Goal: Transaction & Acquisition: Purchase product/service

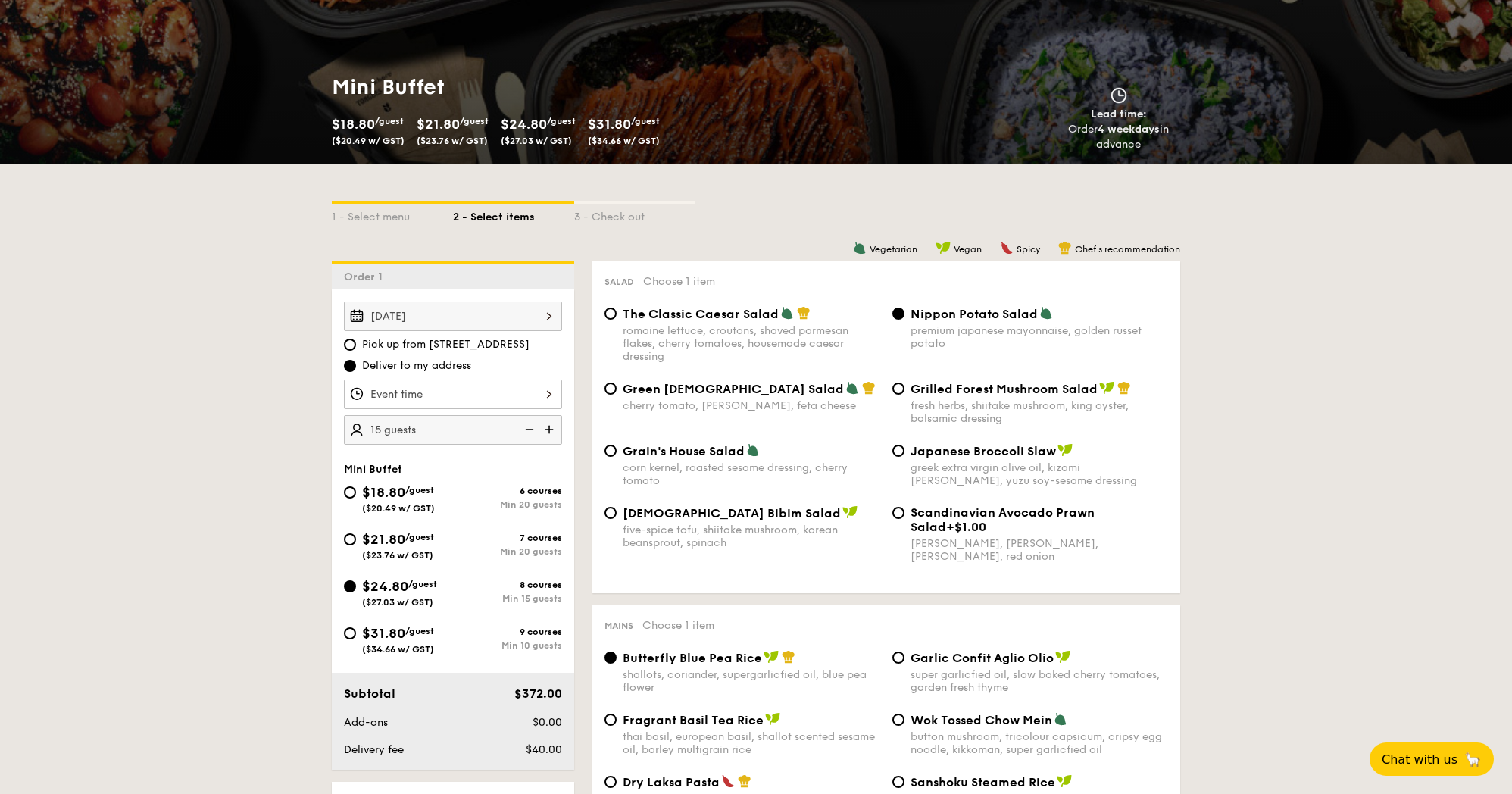
scroll to position [194, 0]
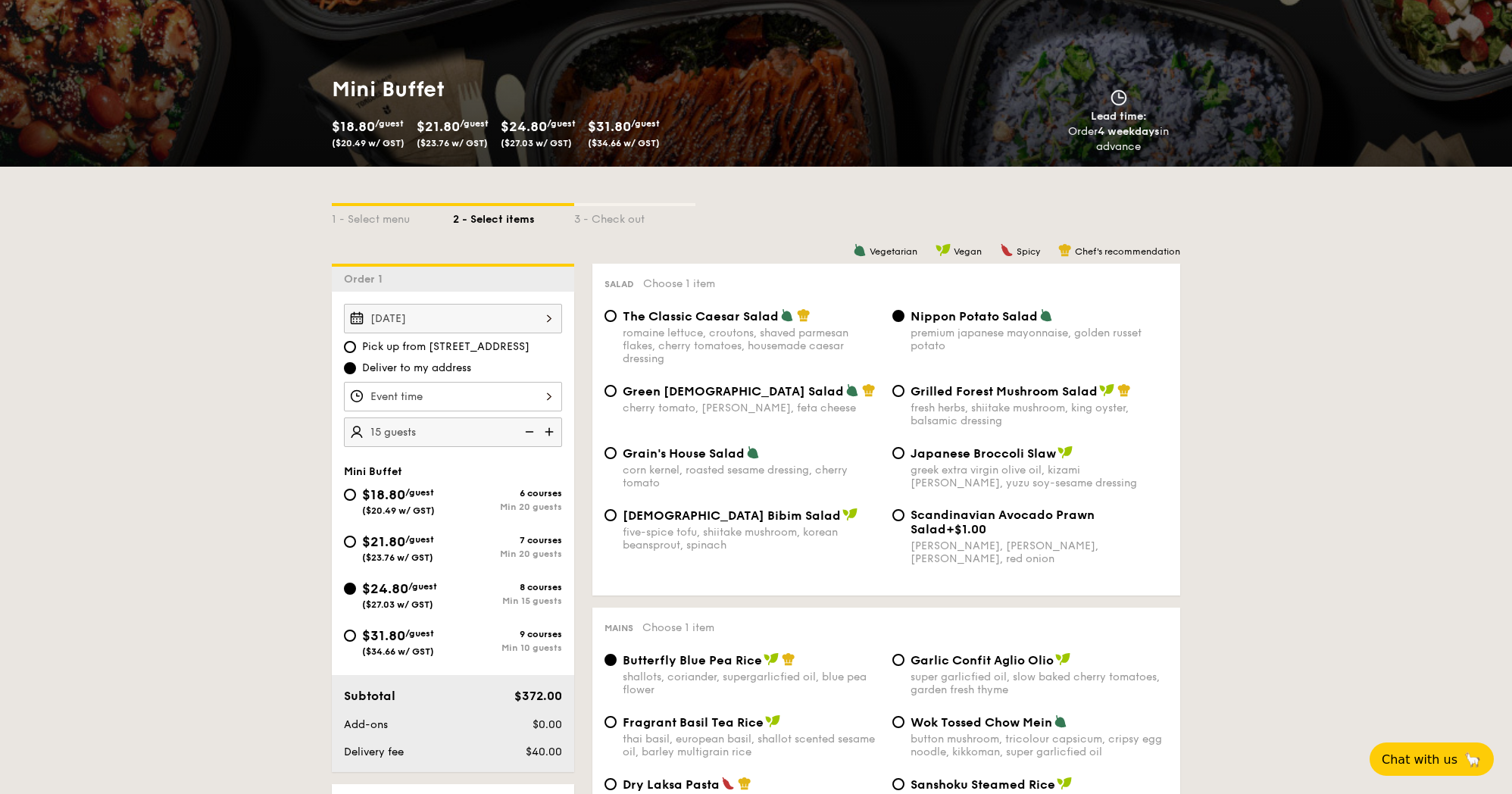
click at [549, 433] on img at bounding box center [550, 432] width 23 height 29
type input "20 guests"
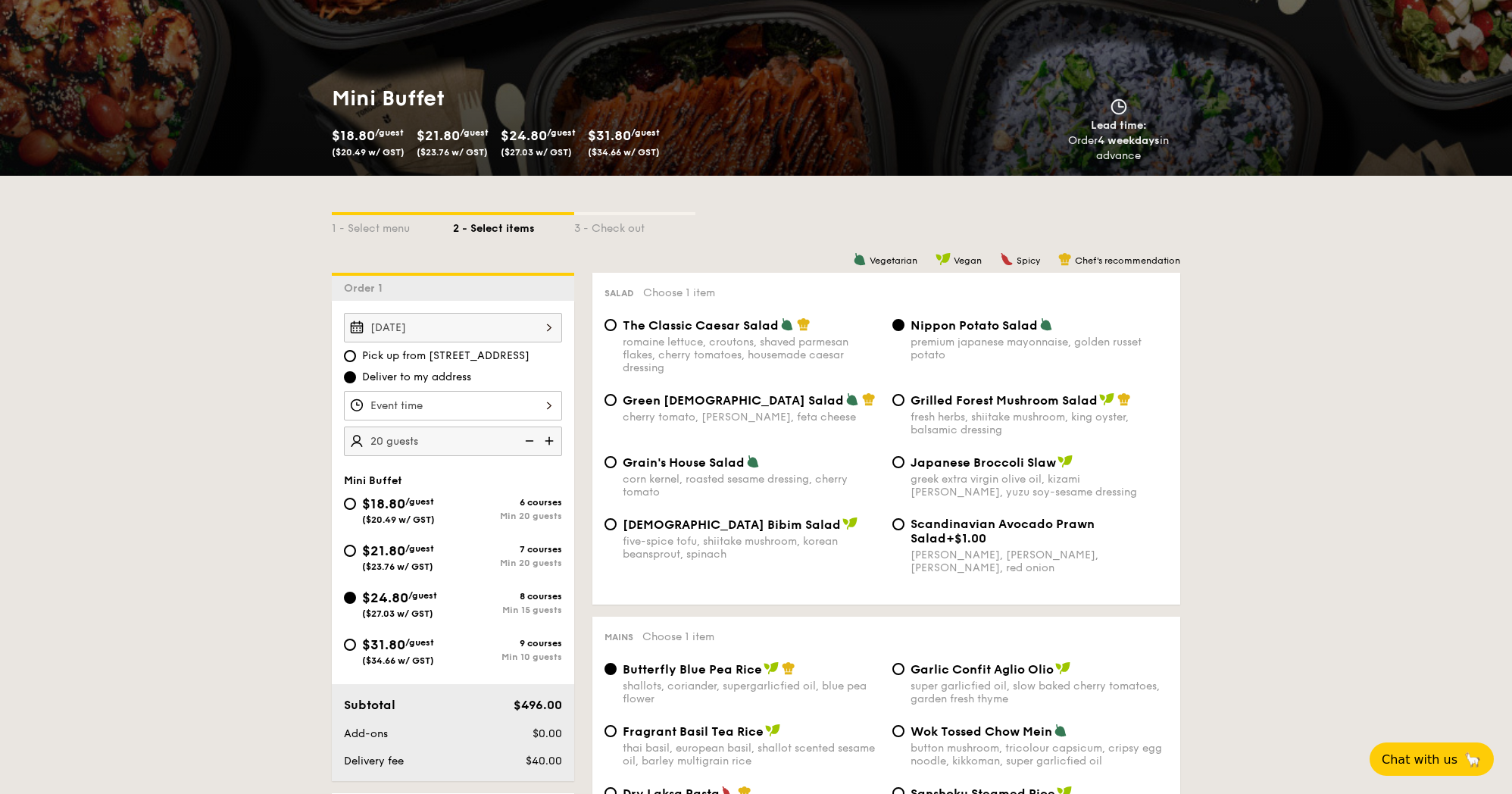
scroll to position [184, 0]
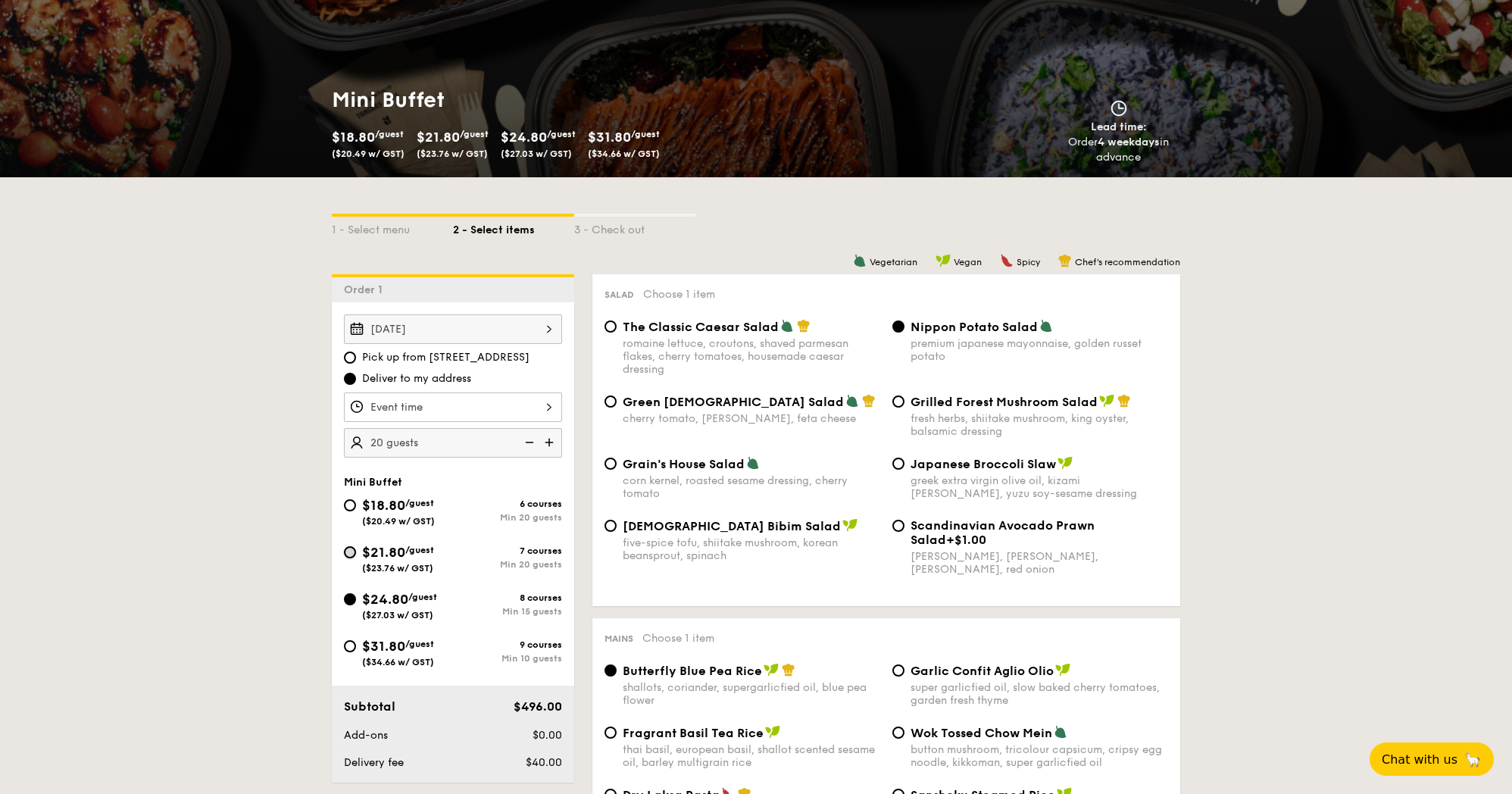
click at [350, 554] on input "$21.80 /guest ($23.76 w/ GST) 7 courses Min 20 guests" at bounding box center [349, 551] width 12 height 12
radio input "true"
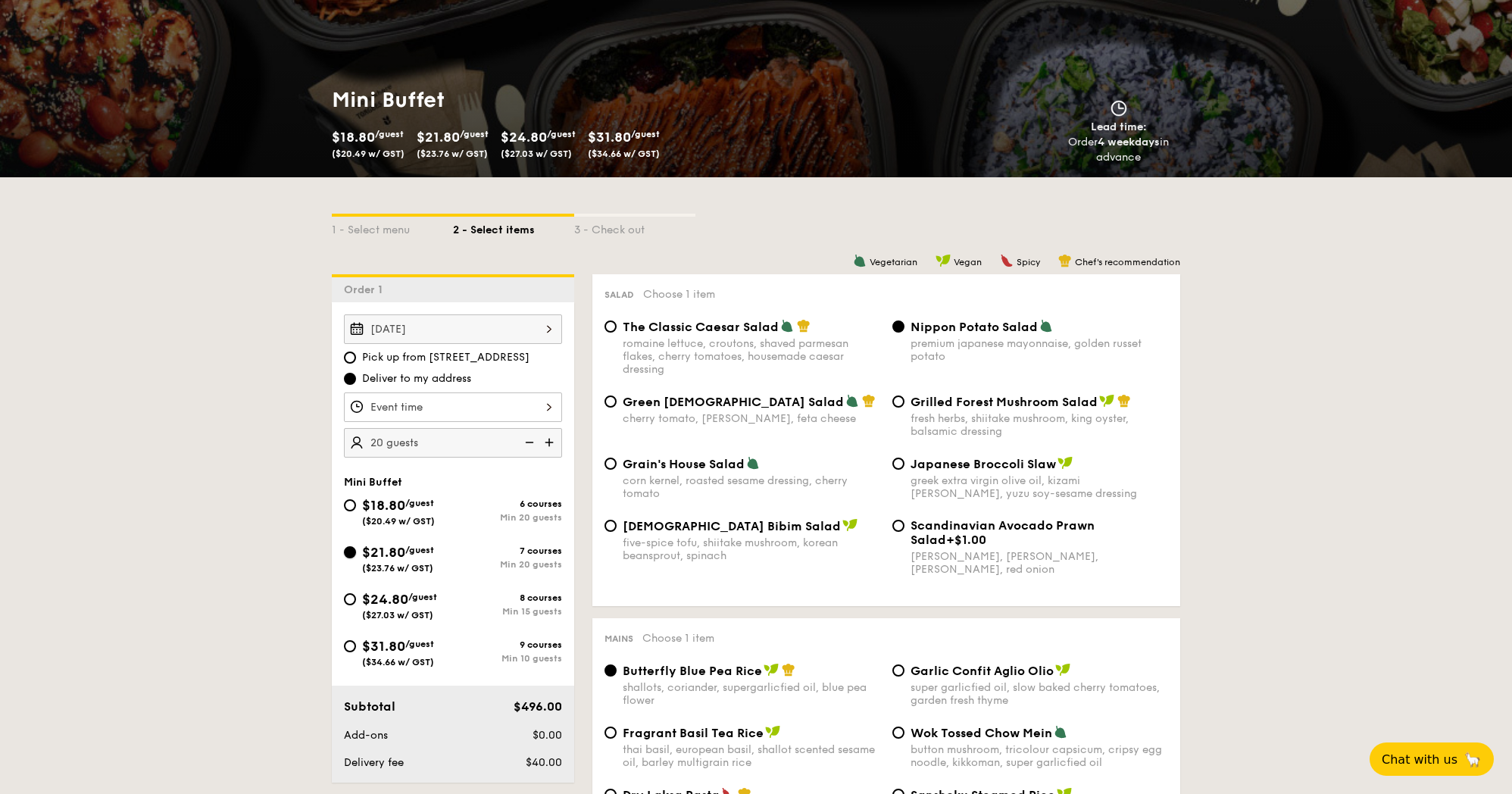
radio input "true"
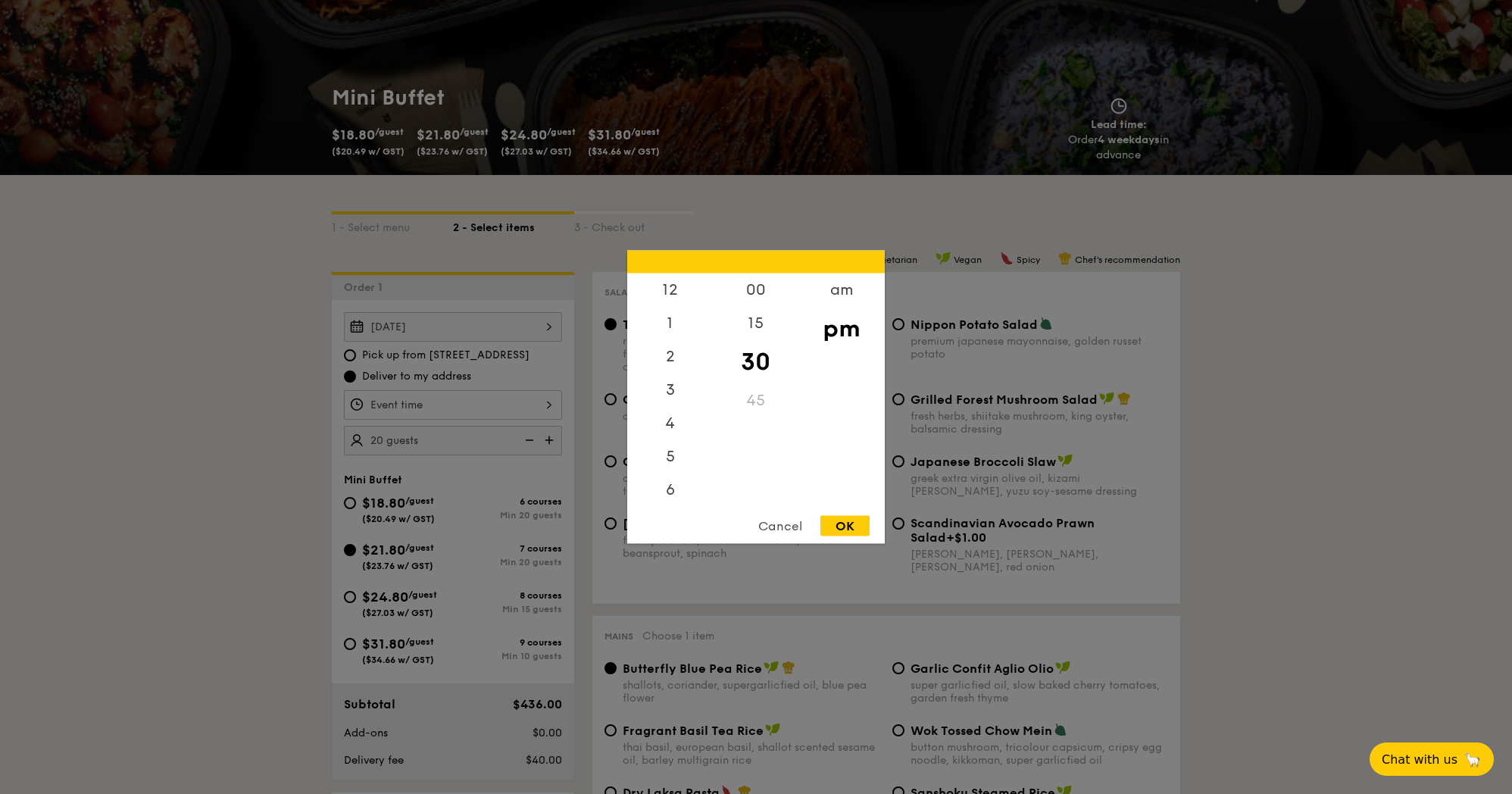
click at [541, 401] on div "12 1 2 3 4 5 6 7 8 9 10 11 00 15 30 45 am pm Cancel OK" at bounding box center [453, 405] width 219 height 30
click at [674, 389] on div "5" at bounding box center [669, 396] width 86 height 44
drag, startPoint x: 850, startPoint y: 524, endPoint x: 843, endPoint y: 517, distance: 9.9
click at [850, 523] on div "OK" at bounding box center [845, 526] width 49 height 20
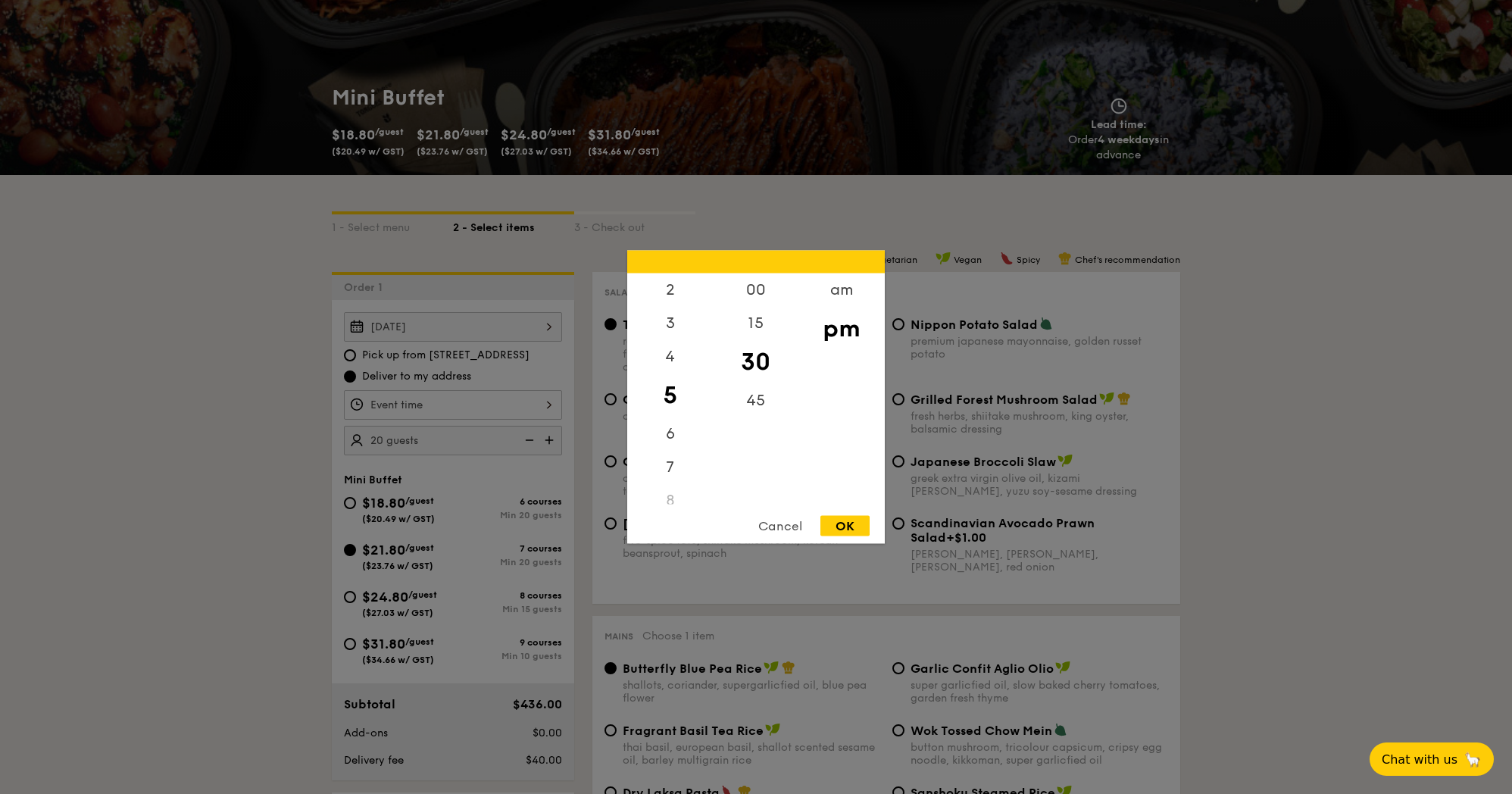
type input "5:30PM"
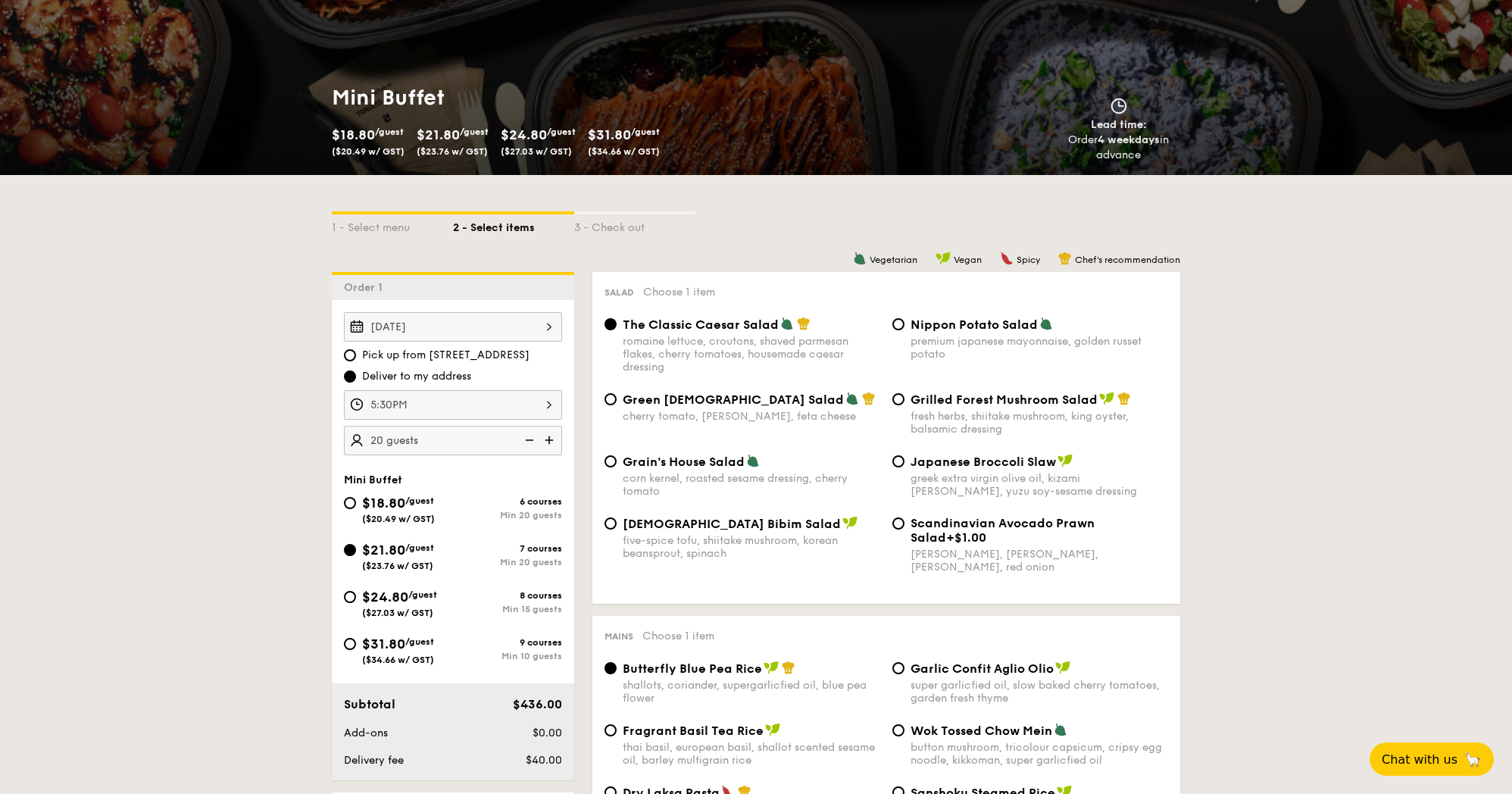
click at [927, 355] on div "premium japanese mayonnaise, golden russet potato" at bounding box center [1038, 348] width 257 height 26
click at [904, 330] on input "Nippon Potato Salad premium japanese mayonnaise, golden russet potato" at bounding box center [898, 324] width 12 height 12
radio input "true"
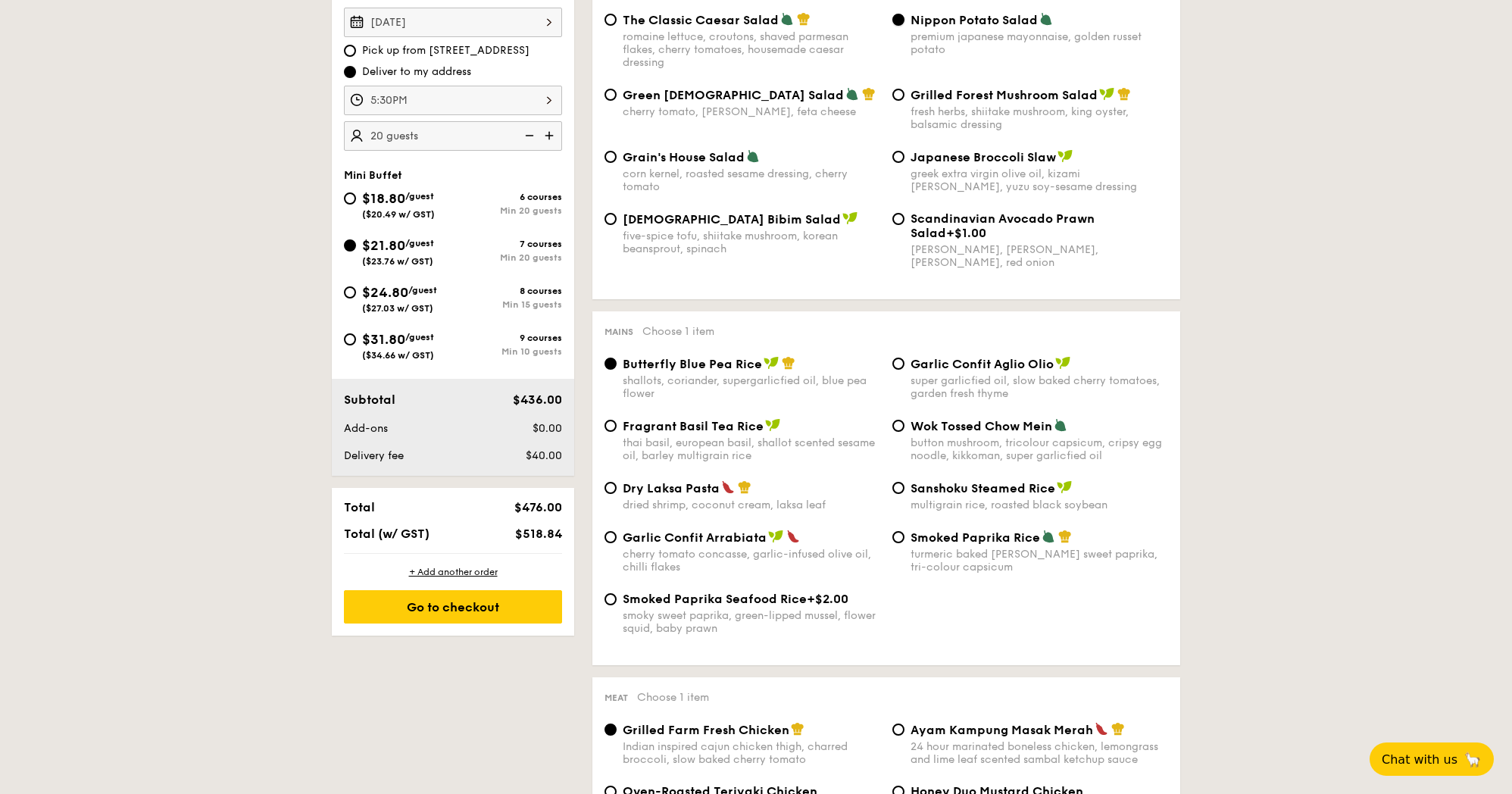
scroll to position [476, 0]
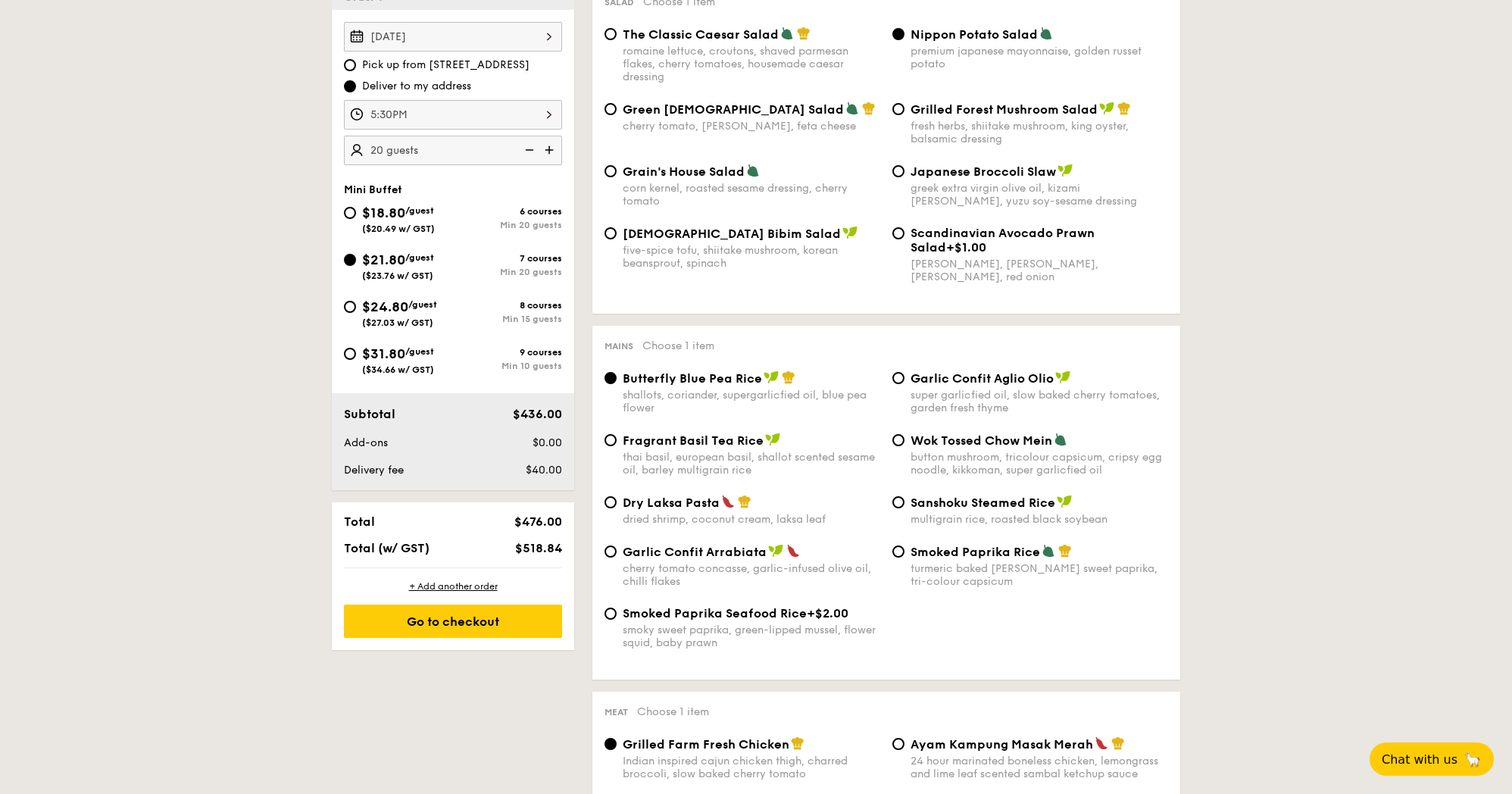
click at [949, 240] on span "Scandinavian Avocado Prawn Salad" at bounding box center [1002, 240] width 184 height 29
click at [904, 240] on input "Scandinavian Avocado Prawn Salad +$1.00 virgin [PERSON_NAME] dressing, dijon mu…" at bounding box center [898, 232] width 12 height 12
radio input "true"
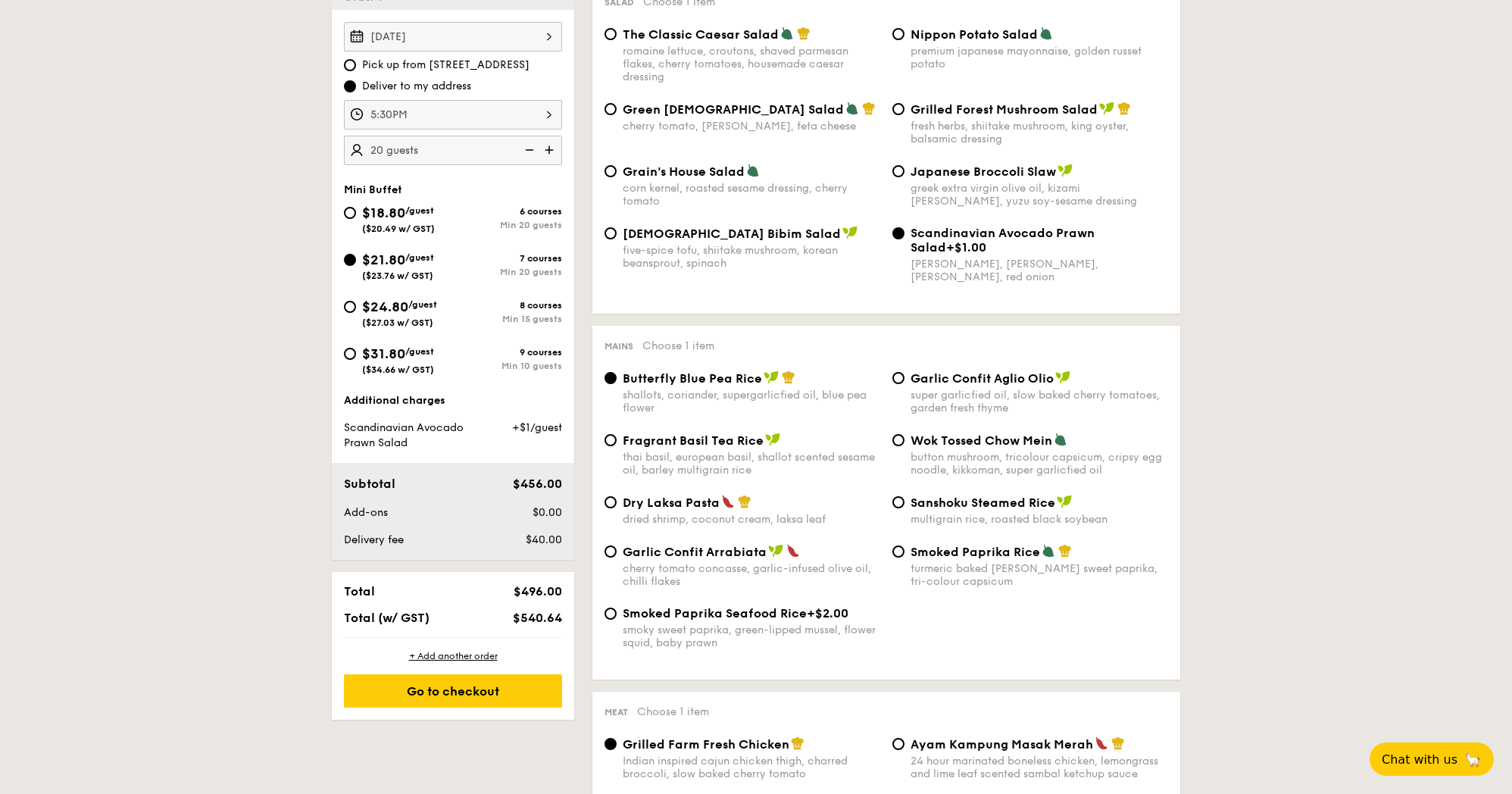
click at [940, 43] on div "Nippon Potato Salad premium japanese mayonnaise, golden russet potato" at bounding box center [1038, 49] width 257 height 44
click at [904, 41] on input "Nippon Potato Salad premium japanese mayonnaise, golden russet potato" at bounding box center [898, 33] width 12 height 12
radio input "true"
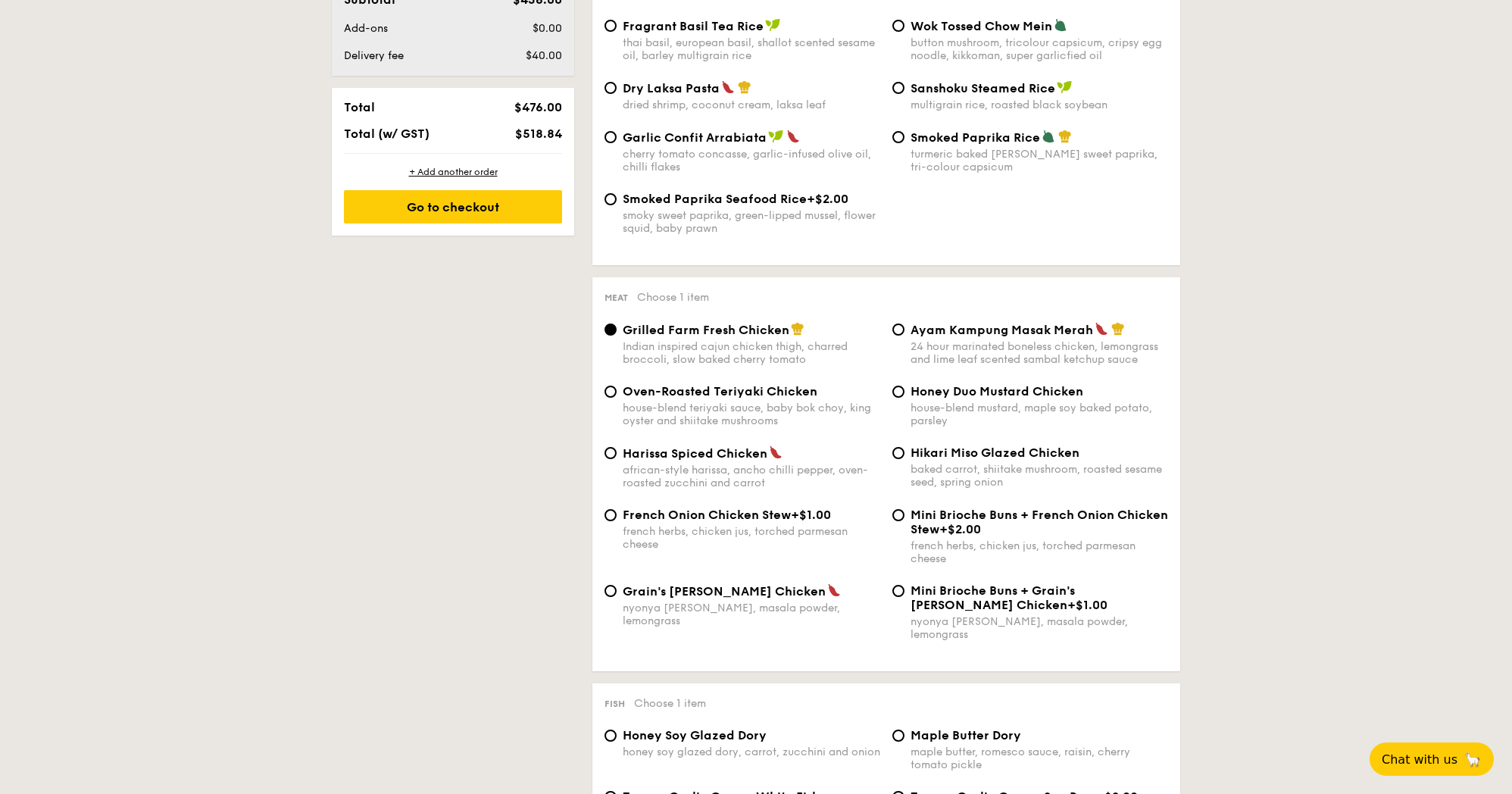
scroll to position [892, 0]
click at [925, 336] on span "Ayam Kampung Masak Merah" at bounding box center [1001, 328] width 183 height 15
click at [904, 334] on input "Ayam Kampung Masak Merah 24 hour marinated boneless chicken, lemongrass and lim…" at bounding box center [898, 327] width 12 height 12
radio input "true"
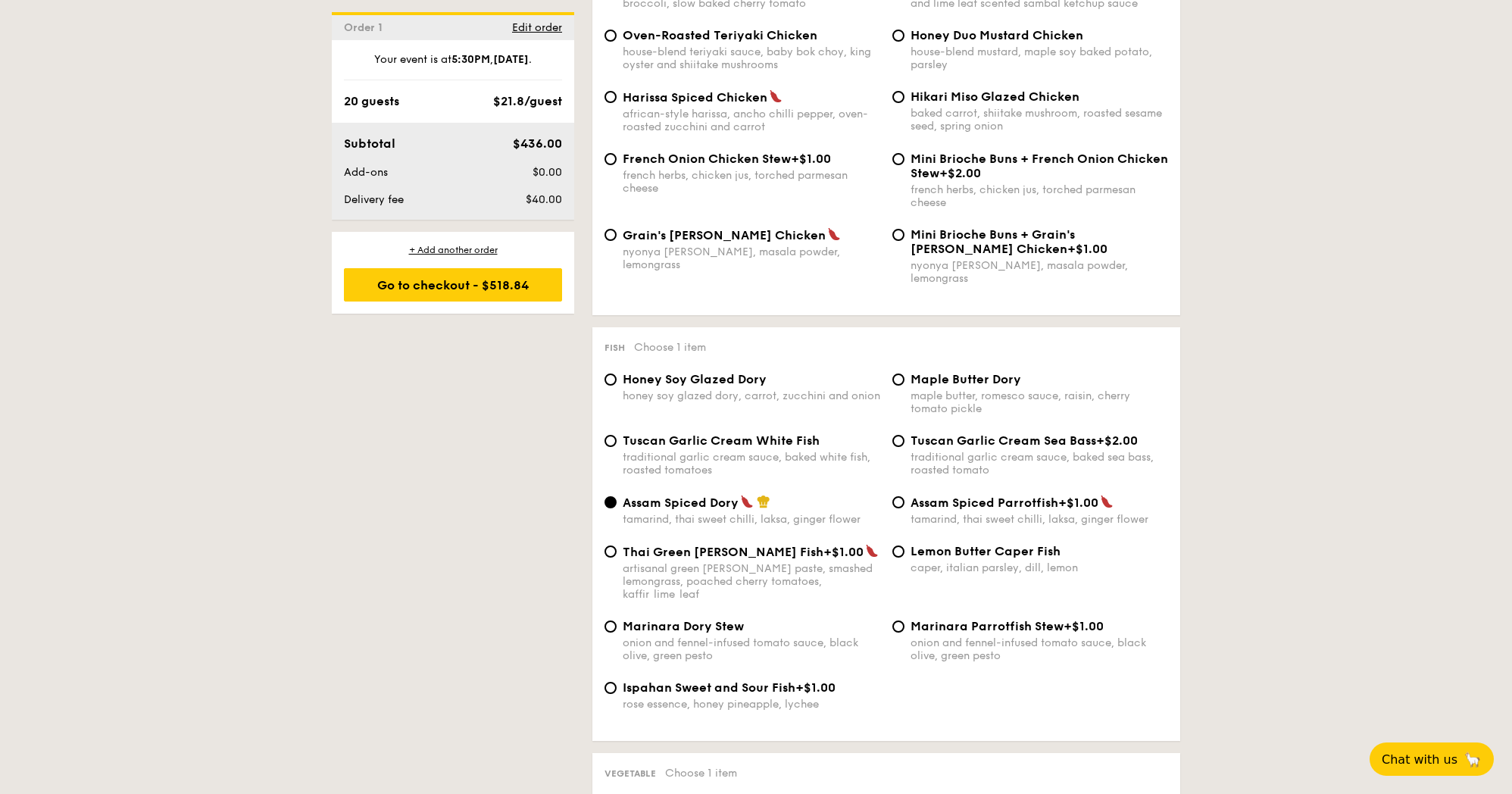
scroll to position [1280, 0]
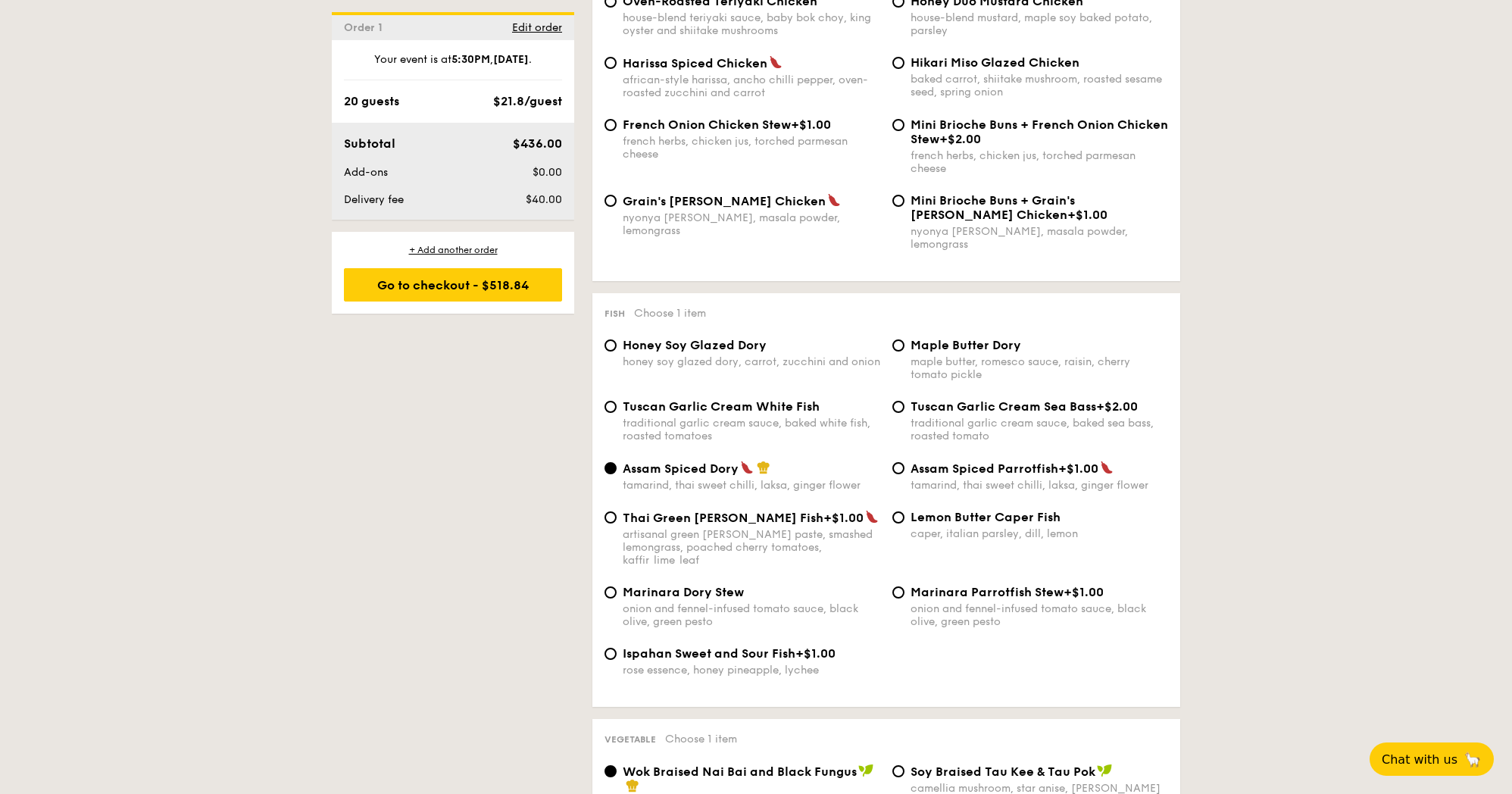
click at [762, 417] on div "traditional garlic cream sauce, baked white fish, roasted tomatoes" at bounding box center [750, 430] width 257 height 26
click at [617, 413] on input "Tuscan Garlic Cream White Fish traditional garlic cream sauce, baked white fish…" at bounding box center [610, 407] width 12 height 12
radio input "true"
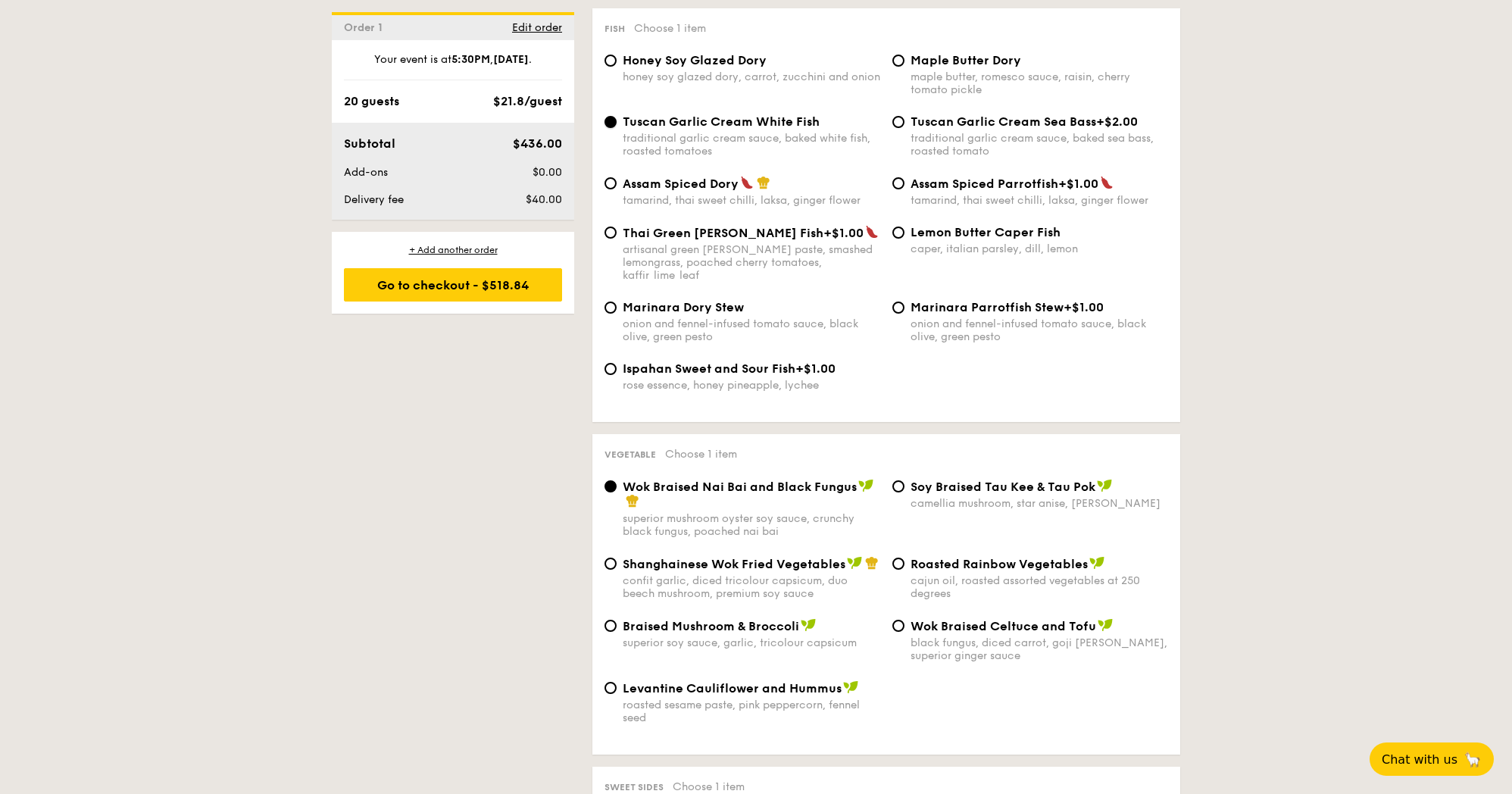
scroll to position [1760, 0]
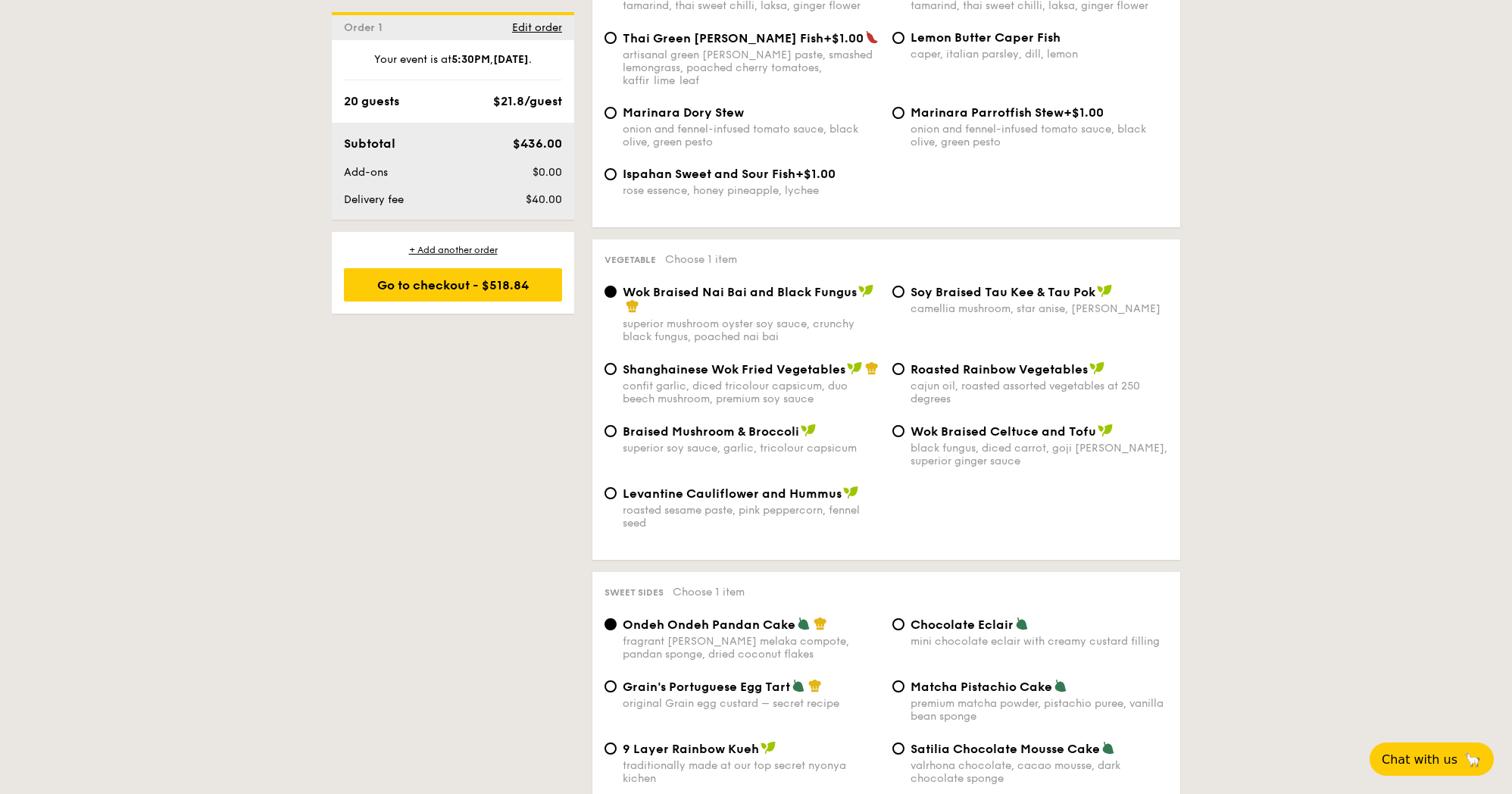
click at [712, 362] on span "Shanghainese Wok Fried Vegetables" at bounding box center [734, 370] width 223 height 15
click at [617, 363] on input "Shanghainese Wok Fried Vegetables confit garlic, diced tricolour capsicum, duo …" at bounding box center [610, 369] width 12 height 12
radio input "true"
click at [679, 287] on div "Wok Braised Nai Bai and Black Fungus" at bounding box center [750, 299] width 257 height 30
click at [617, 287] on input "Wok Braised Nai Bai and Black Fungus superior mushroom oyster soy sauce, crunch…" at bounding box center [610, 291] width 12 height 12
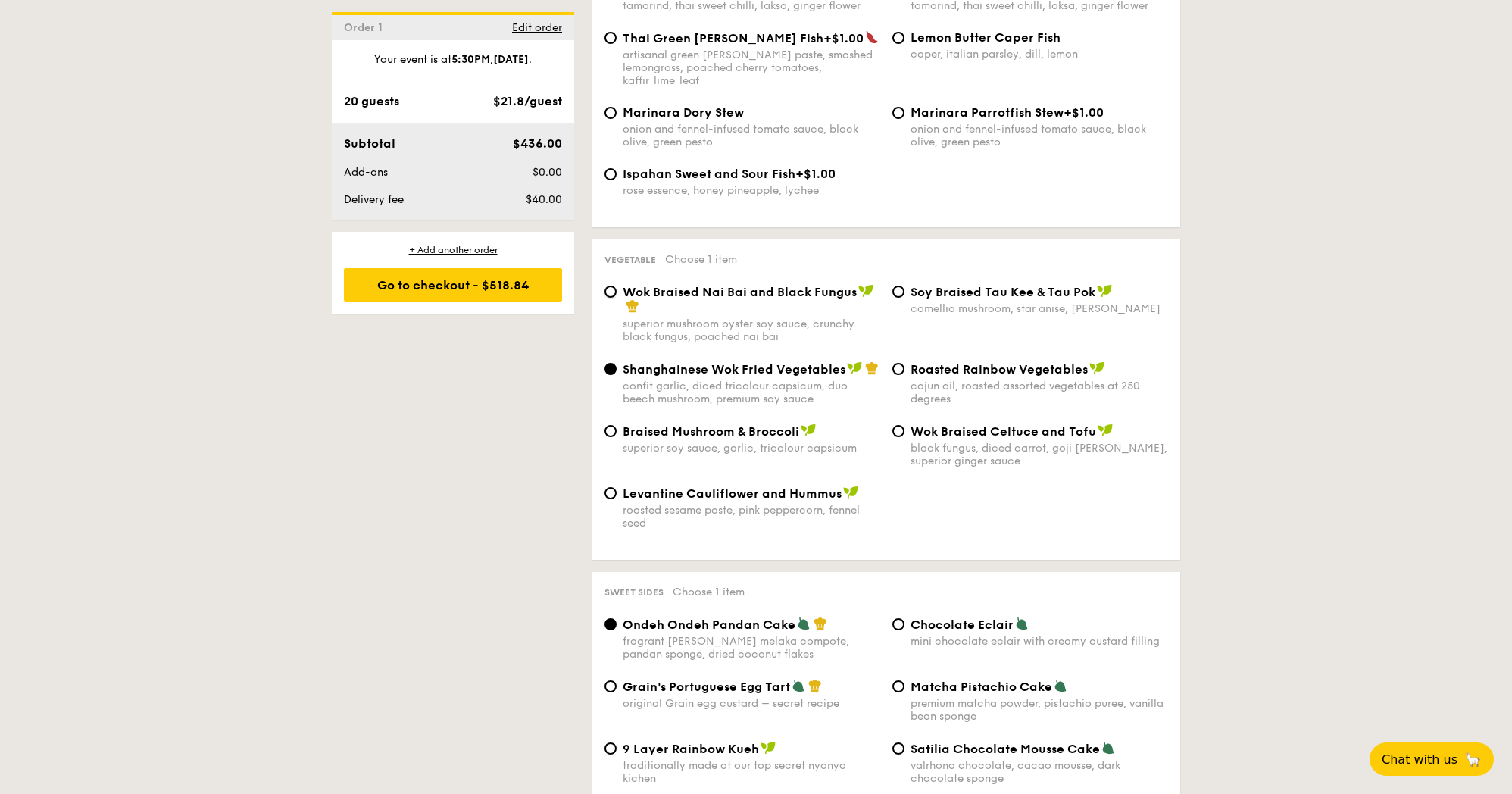
radio input "true"
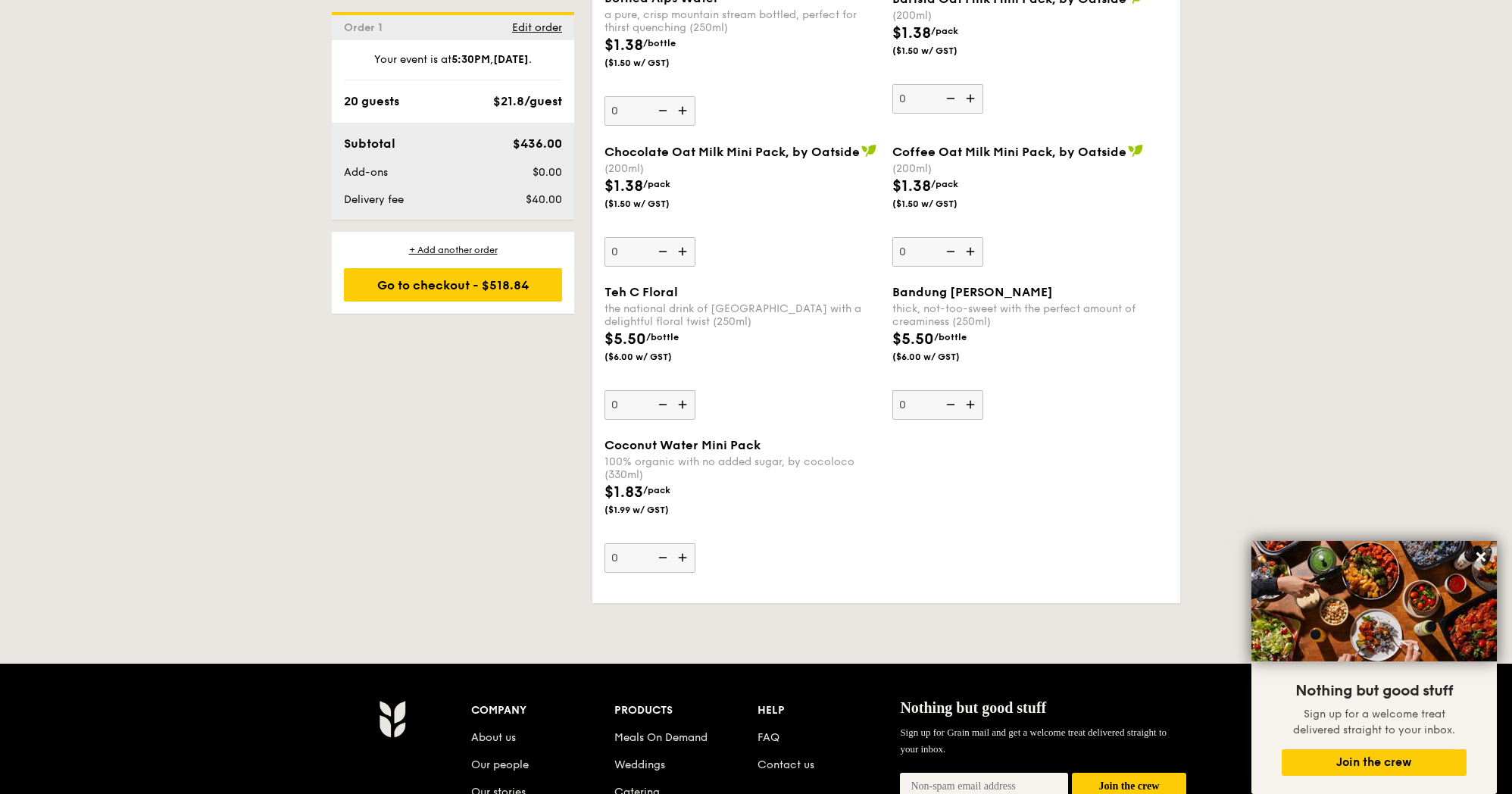
scroll to position [4154, 0]
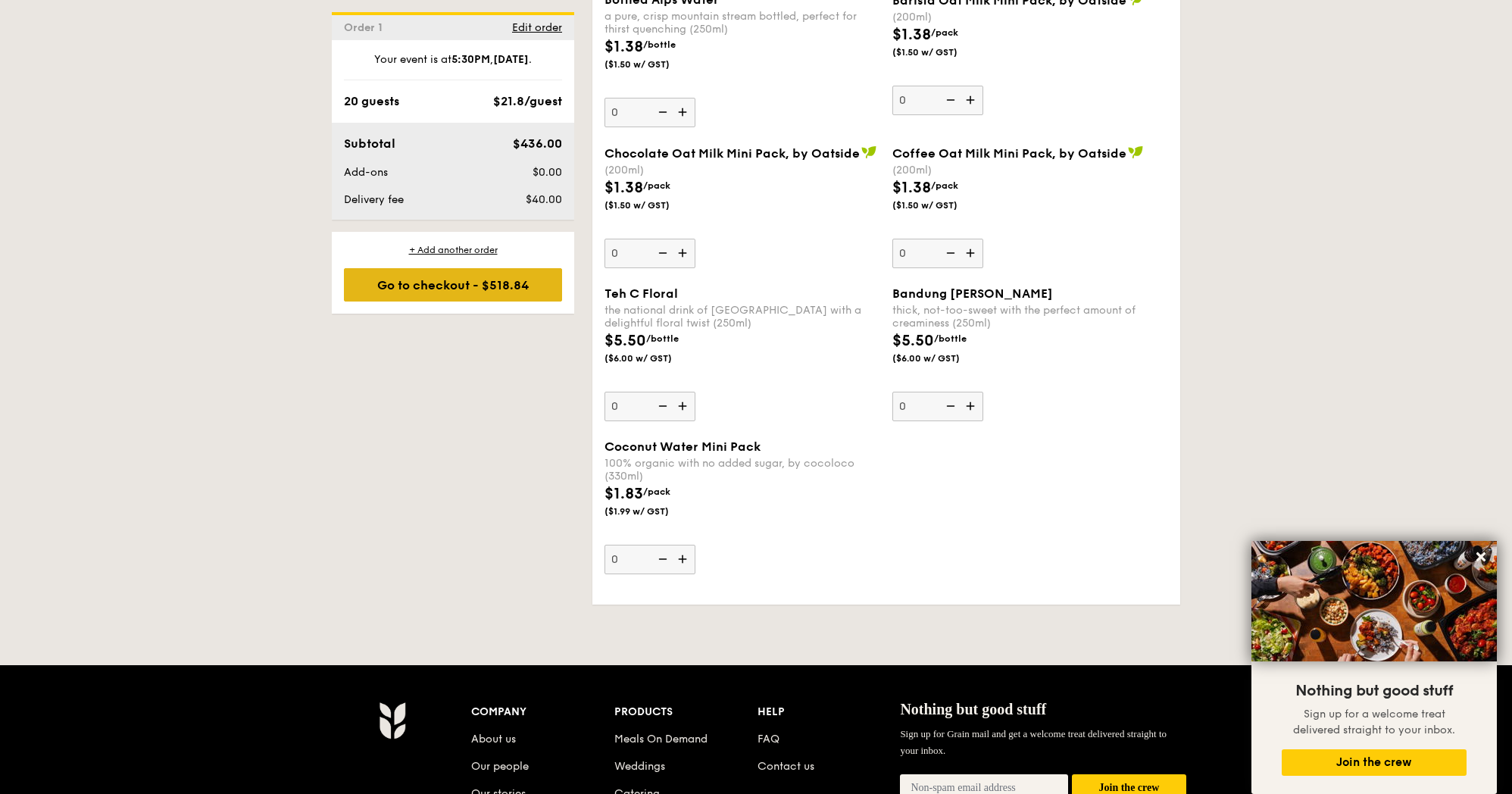
click at [434, 297] on div "Go to checkout - $518.84" at bounding box center [453, 285] width 219 height 33
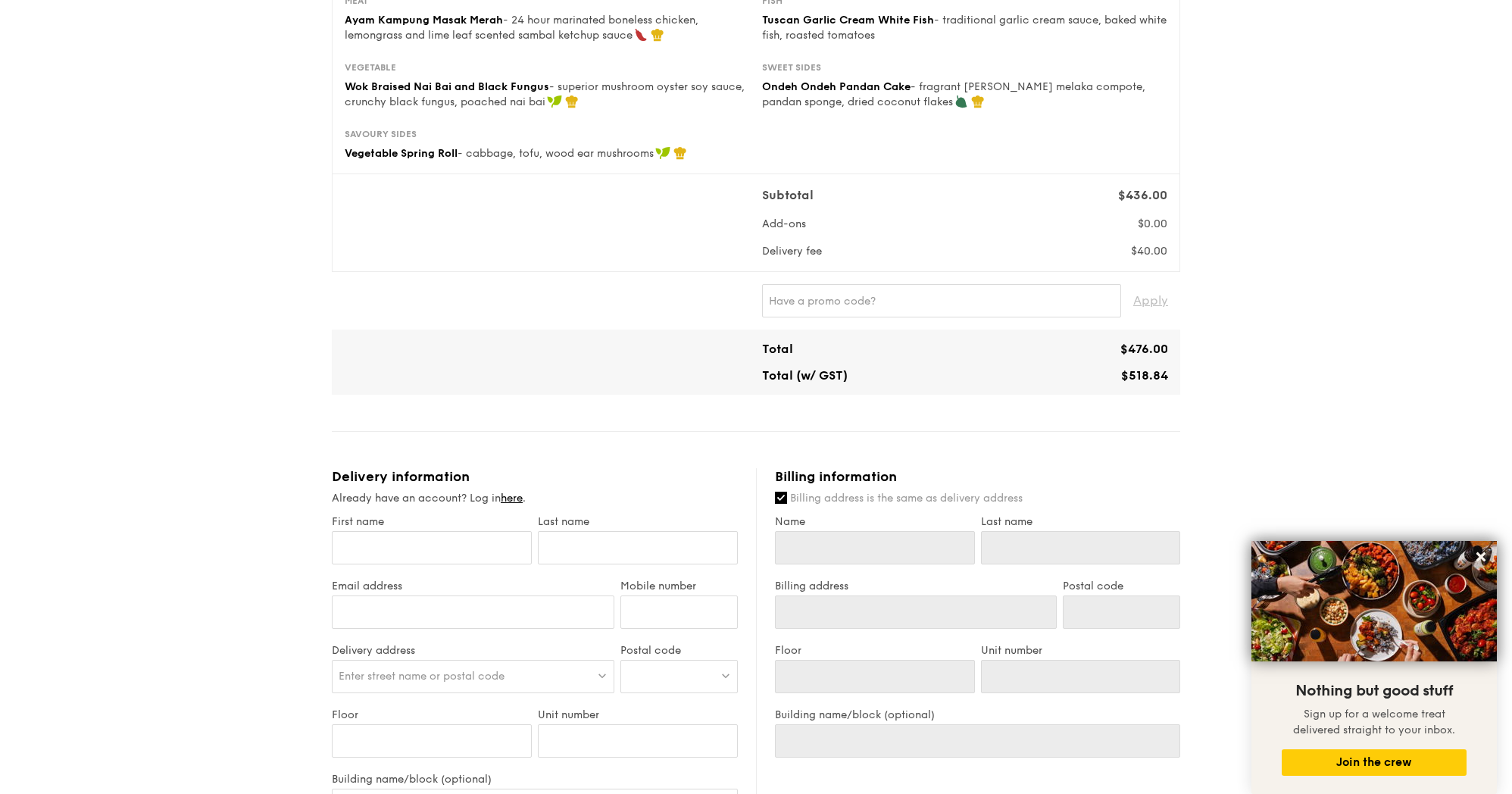
scroll to position [517, 0]
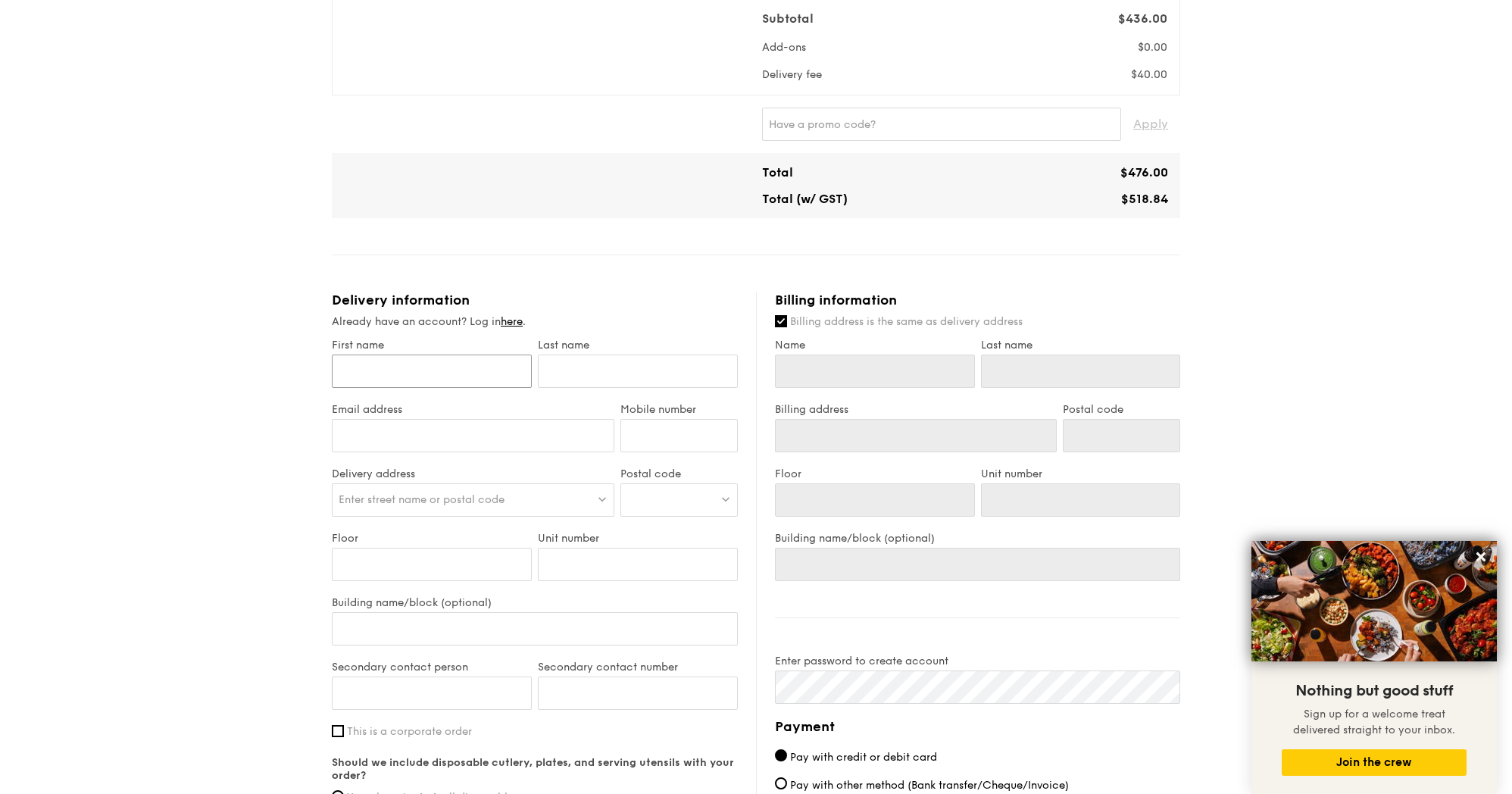
click at [451, 370] on input "First name" at bounding box center [431, 371] width 200 height 33
type input "[PERSON_NAME]"
type input "[EMAIL_ADDRESS][DOMAIN_NAME]"
type input "87996642"
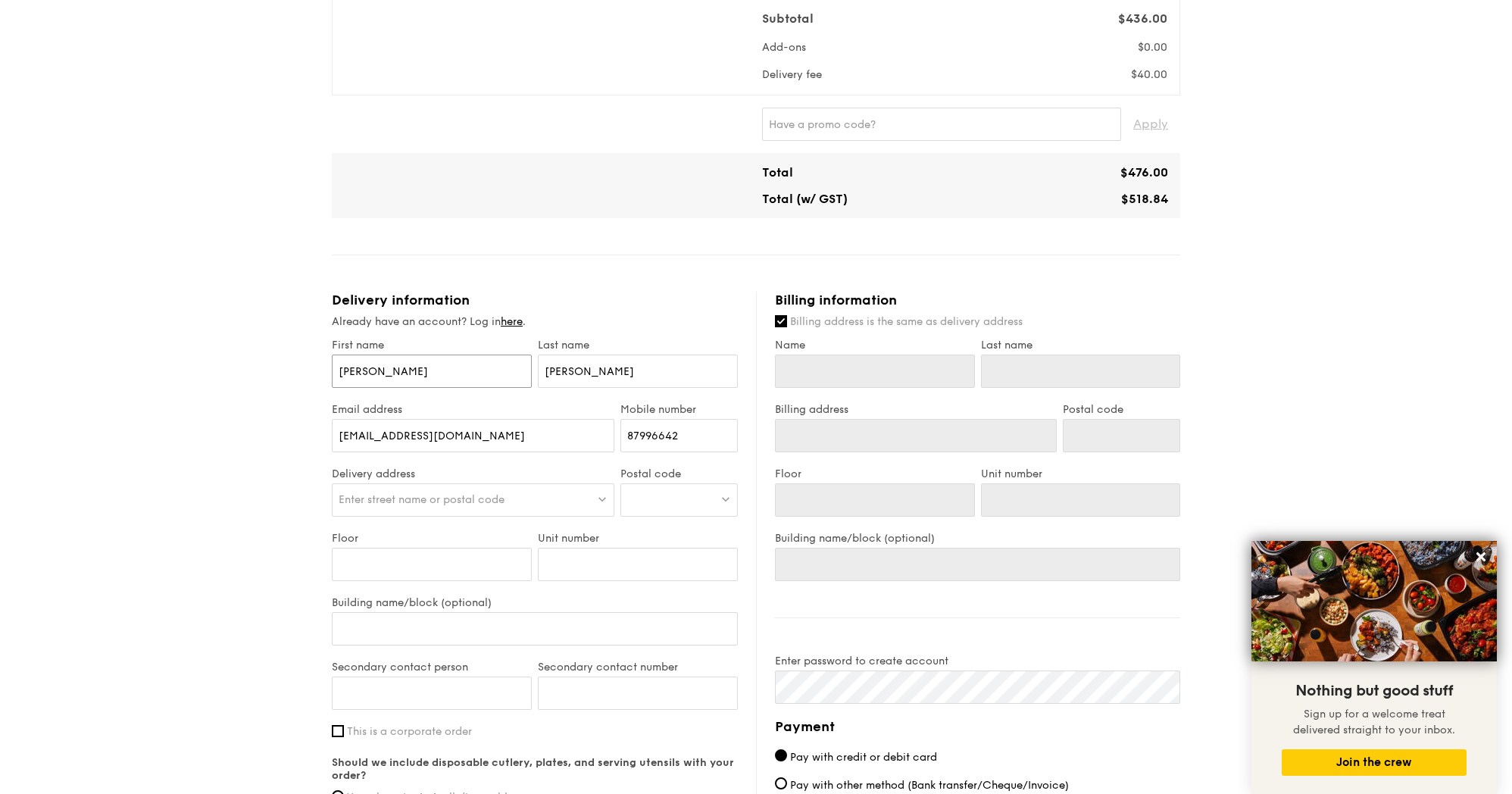
type input "[PERSON_NAME]"
click at [519, 495] on div "Enter street name or postal code" at bounding box center [473, 500] width 282 height 33
click at [679, 514] on div at bounding box center [679, 500] width 117 height 33
type input "650203"
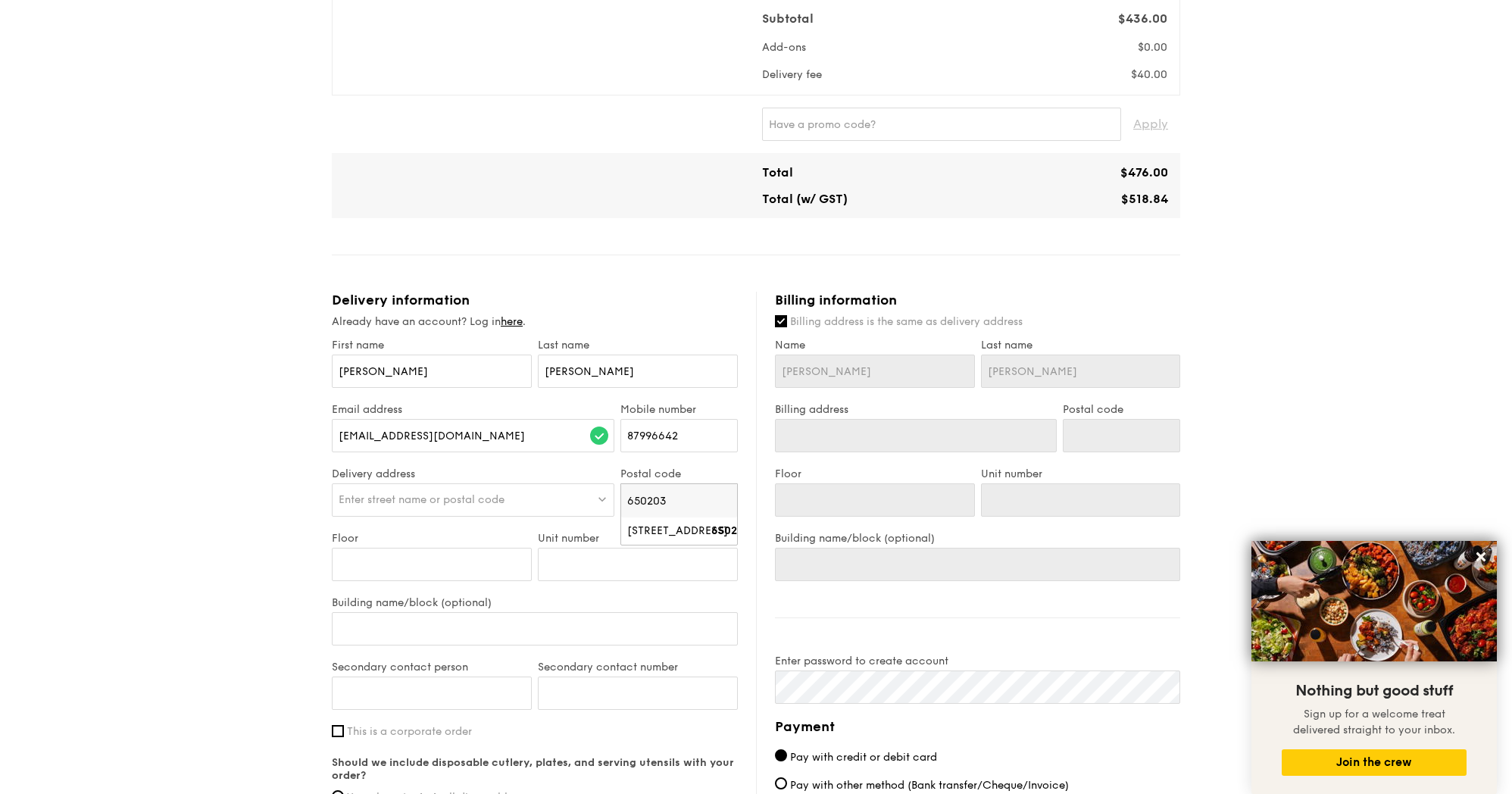
click at [518, 501] on div "Enter street name or postal code" at bounding box center [473, 500] width 282 height 33
click at [522, 568] on input "Floor" at bounding box center [431, 564] width 200 height 33
click at [481, 497] on span "Enter street name or postal code" at bounding box center [421, 500] width 166 height 13
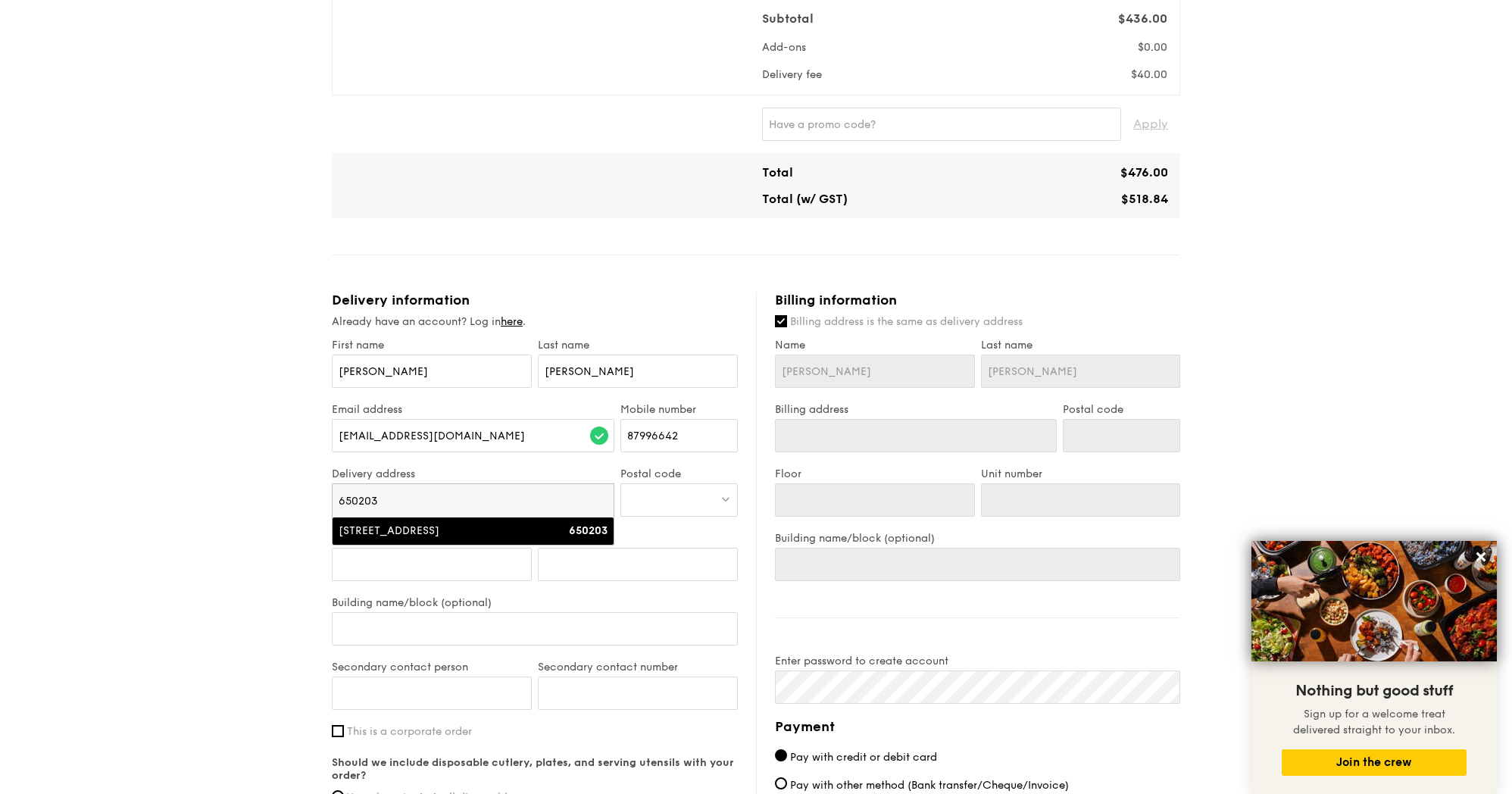
type input "650203"
click at [474, 528] on div "[STREET_ADDRESS]" at bounding box center [439, 531] width 202 height 15
type input "[STREET_ADDRESS]"
type input "650203"
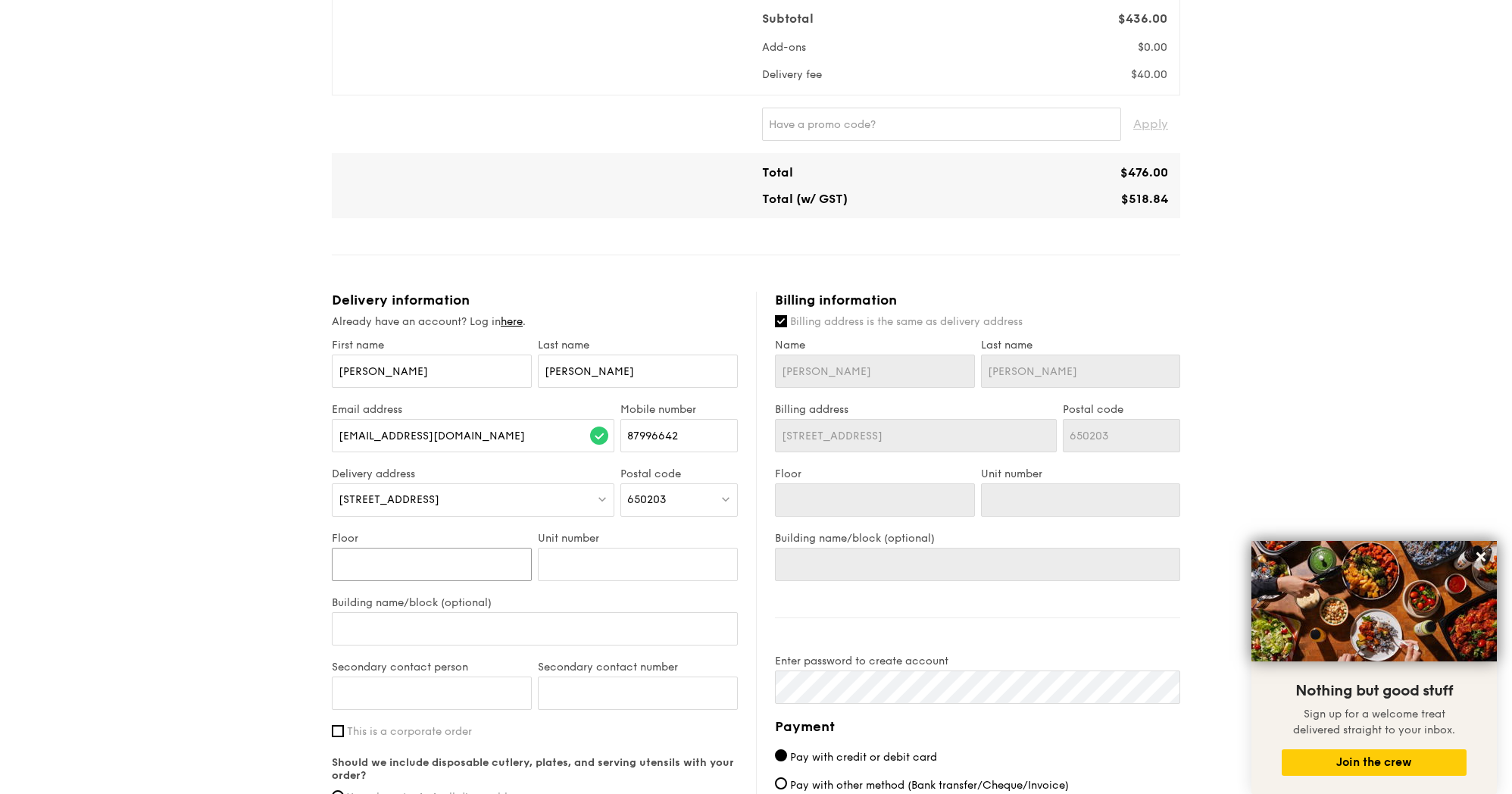
click at [435, 555] on input "Floor" at bounding box center [431, 564] width 200 height 33
type input "2"
type input "20"
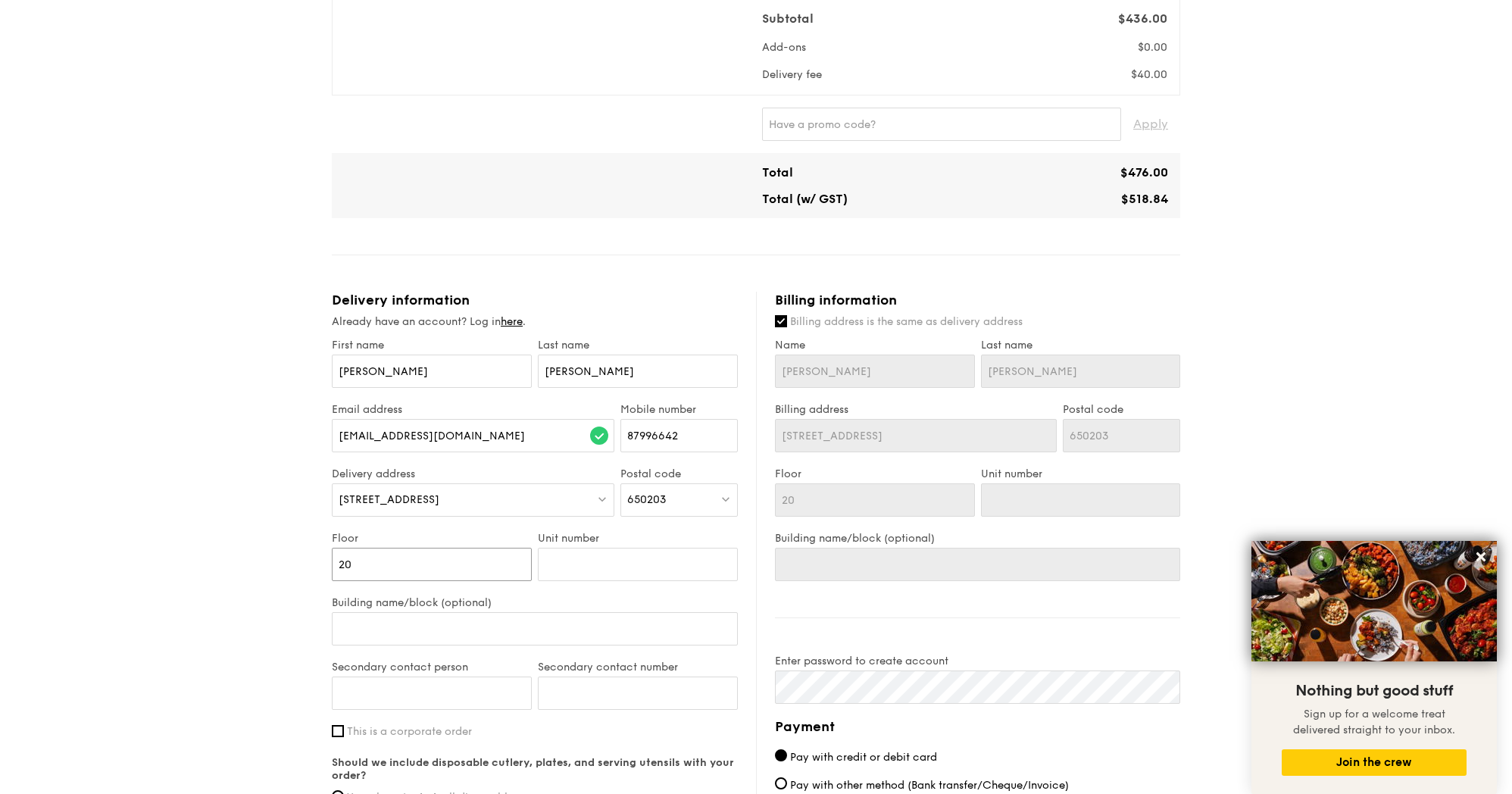
type input "20-"
type input "20-2"
type input "20-"
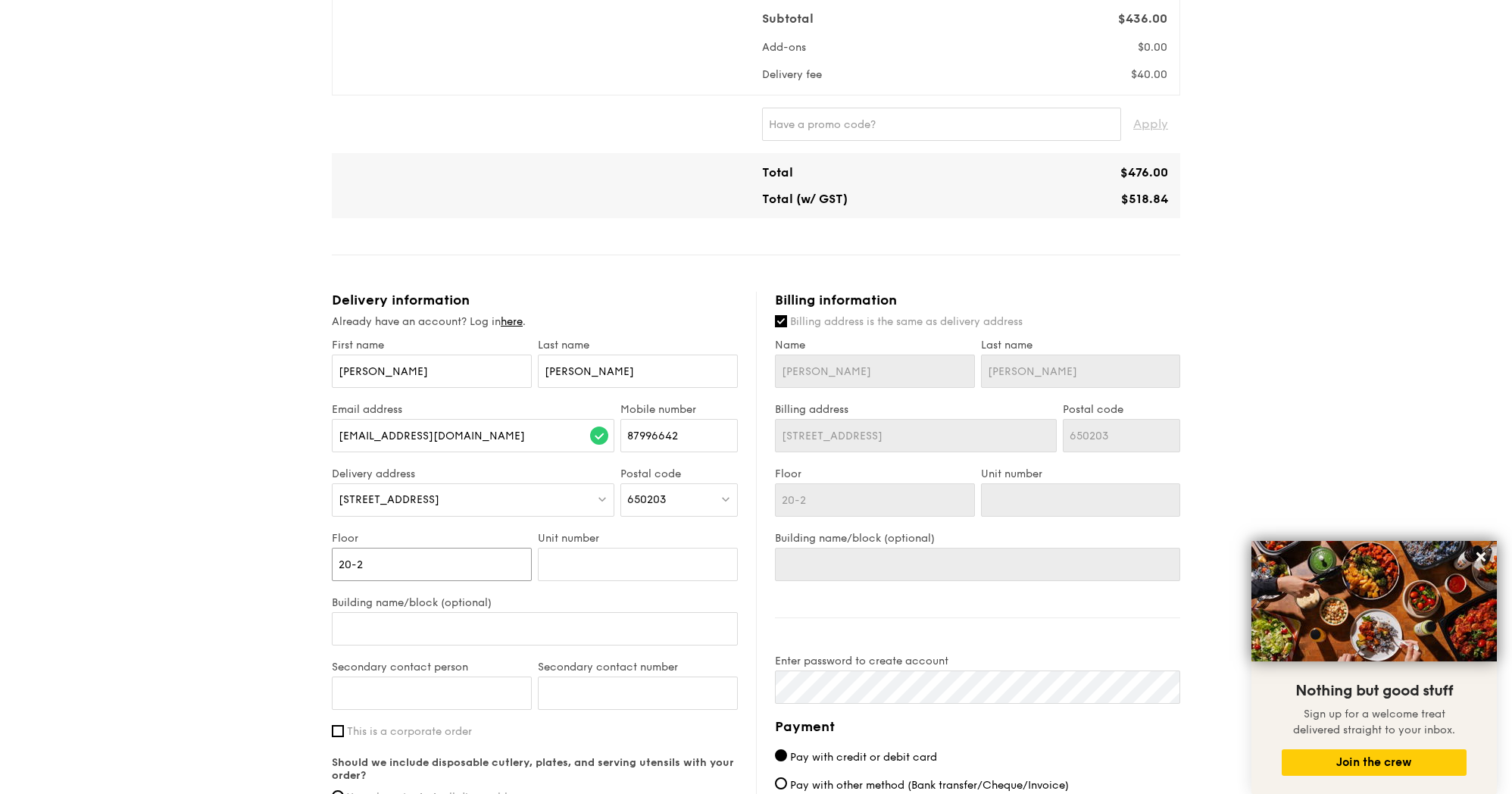
type input "20-"
type input "20-3"
type input "20-36"
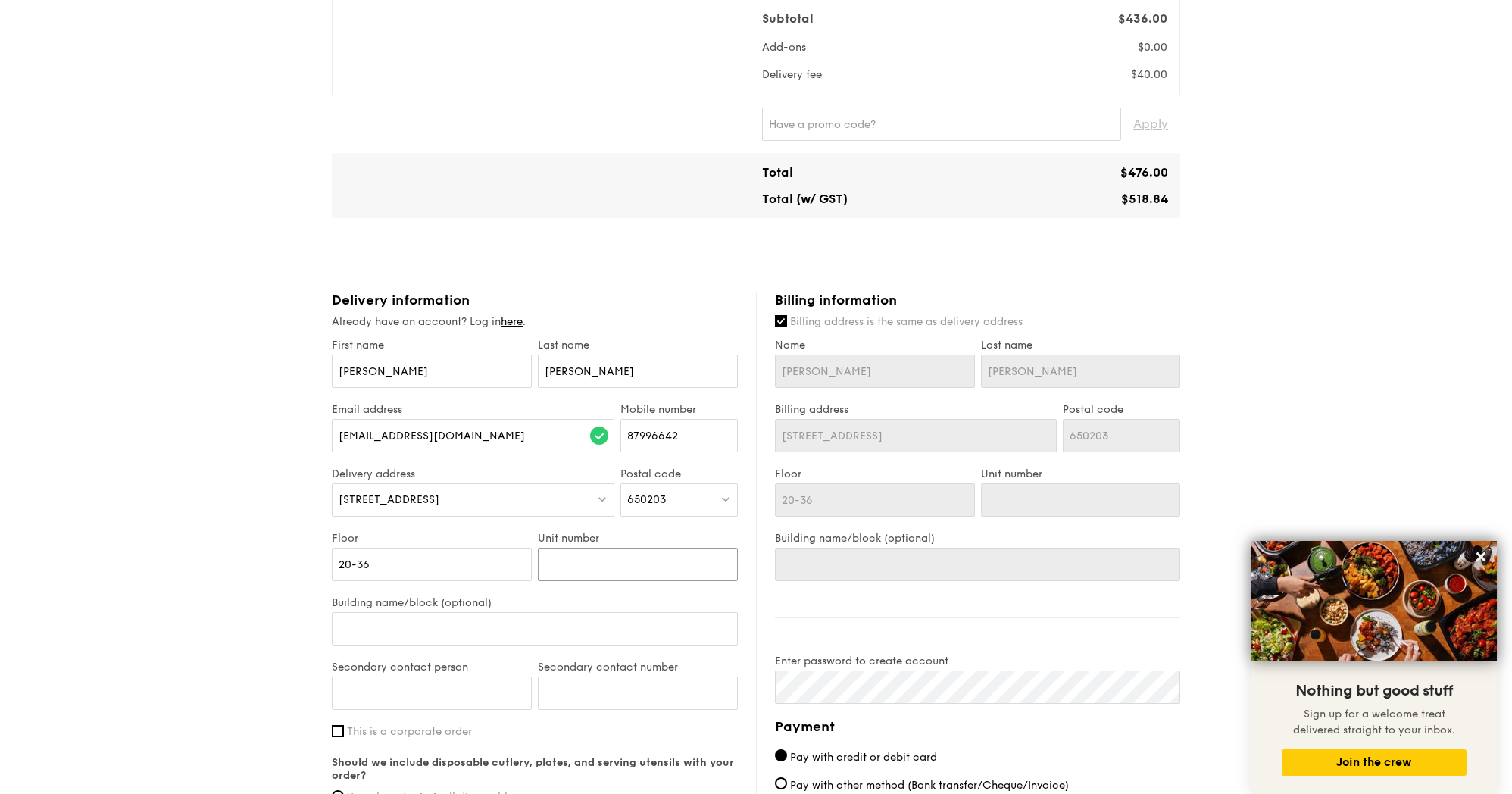
click at [601, 564] on input "Unit number" at bounding box center [637, 564] width 200 height 33
drag, startPoint x: 443, startPoint y: 565, endPoint x: 376, endPoint y: 562, distance: 67.1
click at [376, 562] on input "20-36" at bounding box center [431, 564] width 200 height 33
type input "20-3"
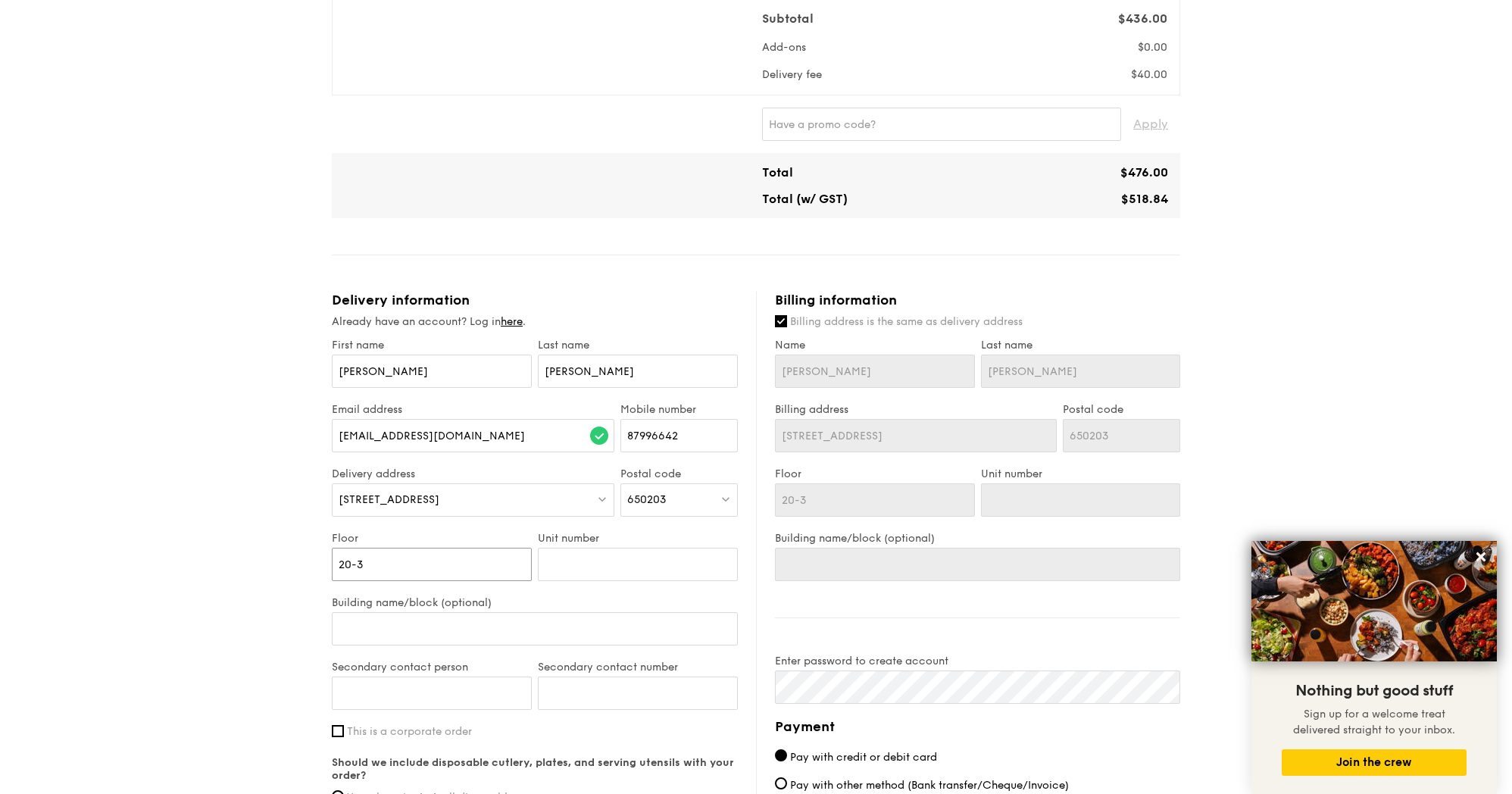
type input "20-"
type input "20"
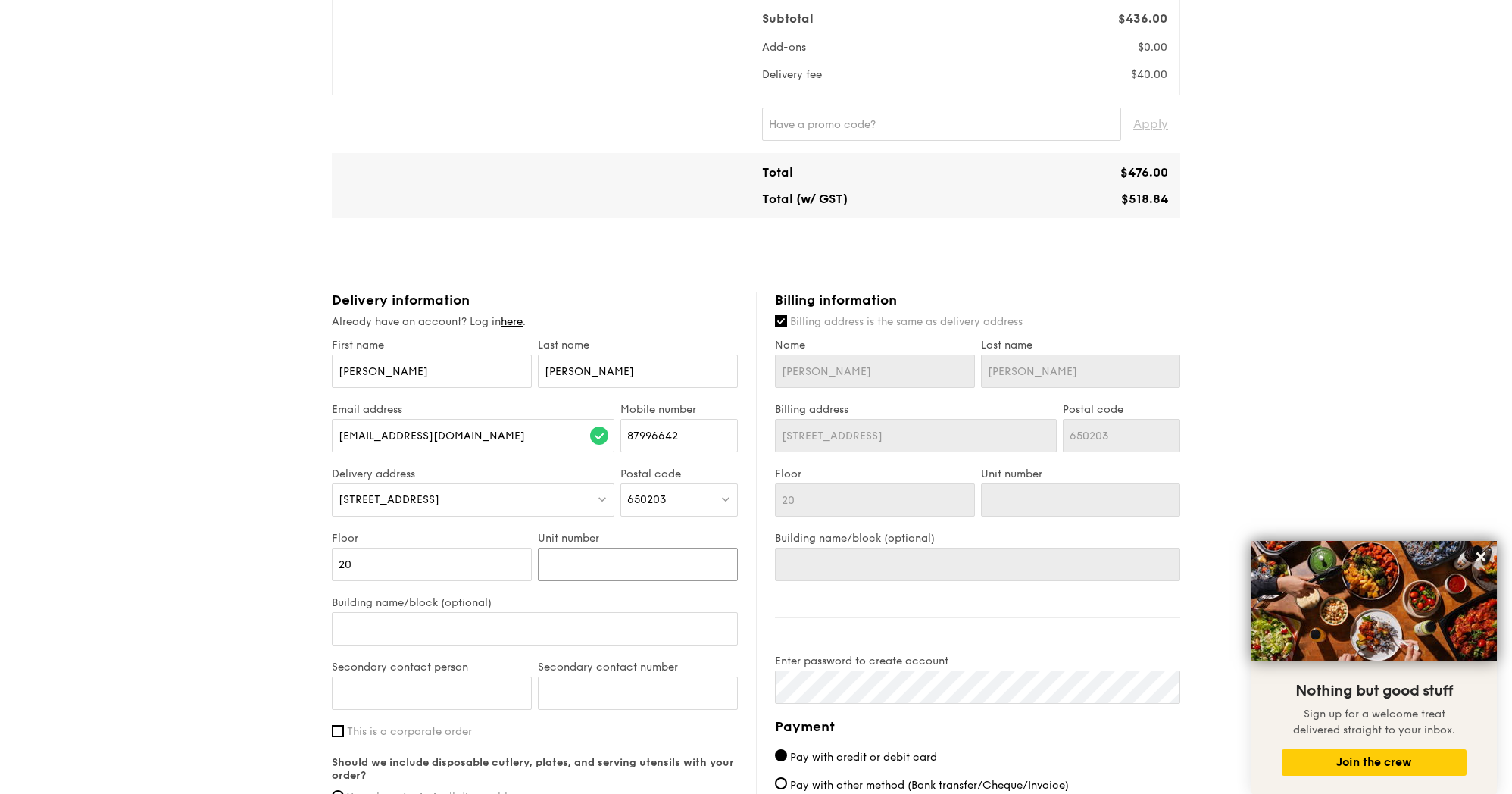
click at [566, 571] on input "Unit number" at bounding box center [637, 564] width 200 height 33
type input "3"
type input "36"
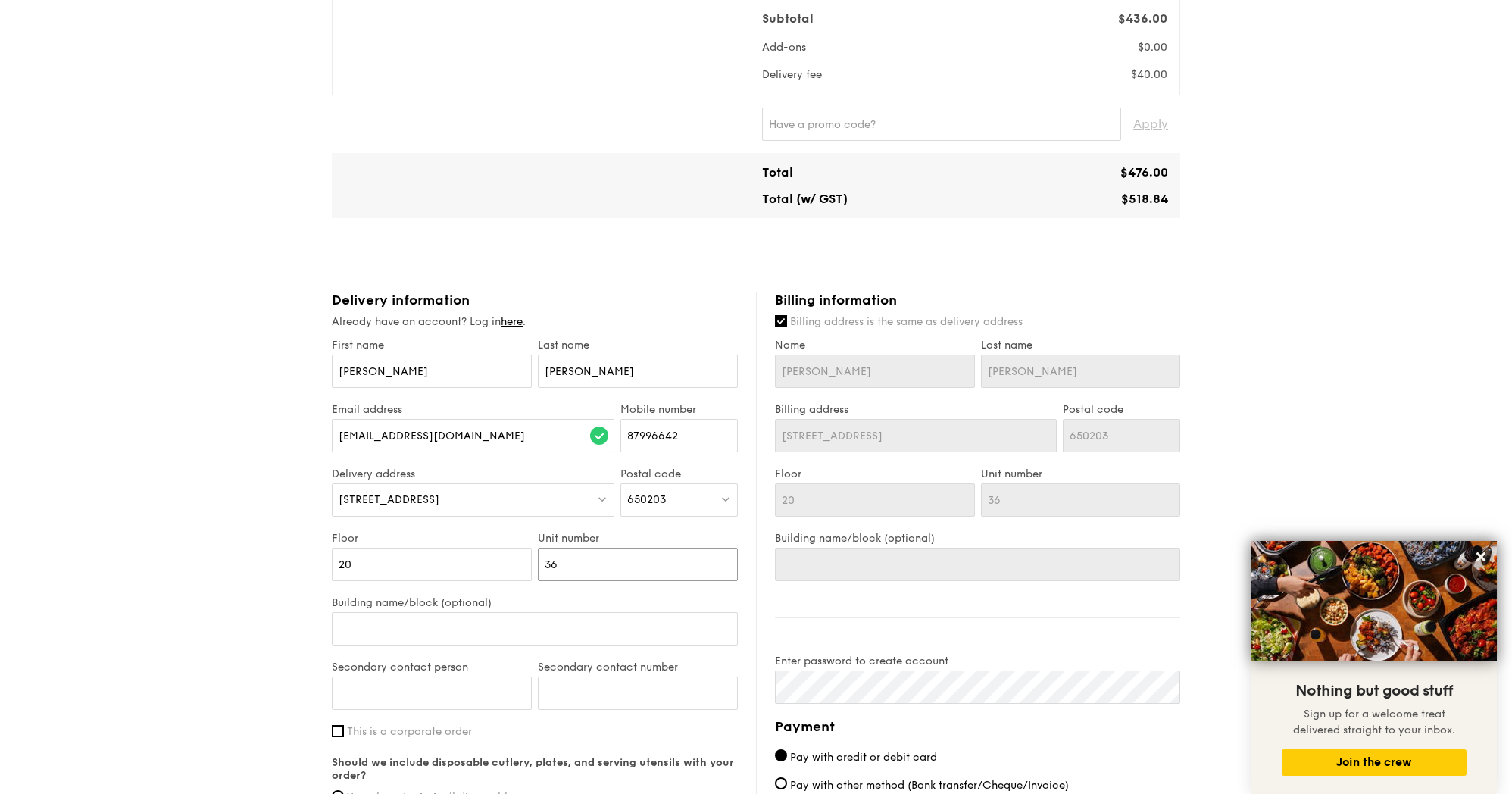
type input "36"
click at [518, 633] on input "Building name/block (optional)" at bounding box center [535, 629] width 406 height 33
type input "B"
type input "Bl"
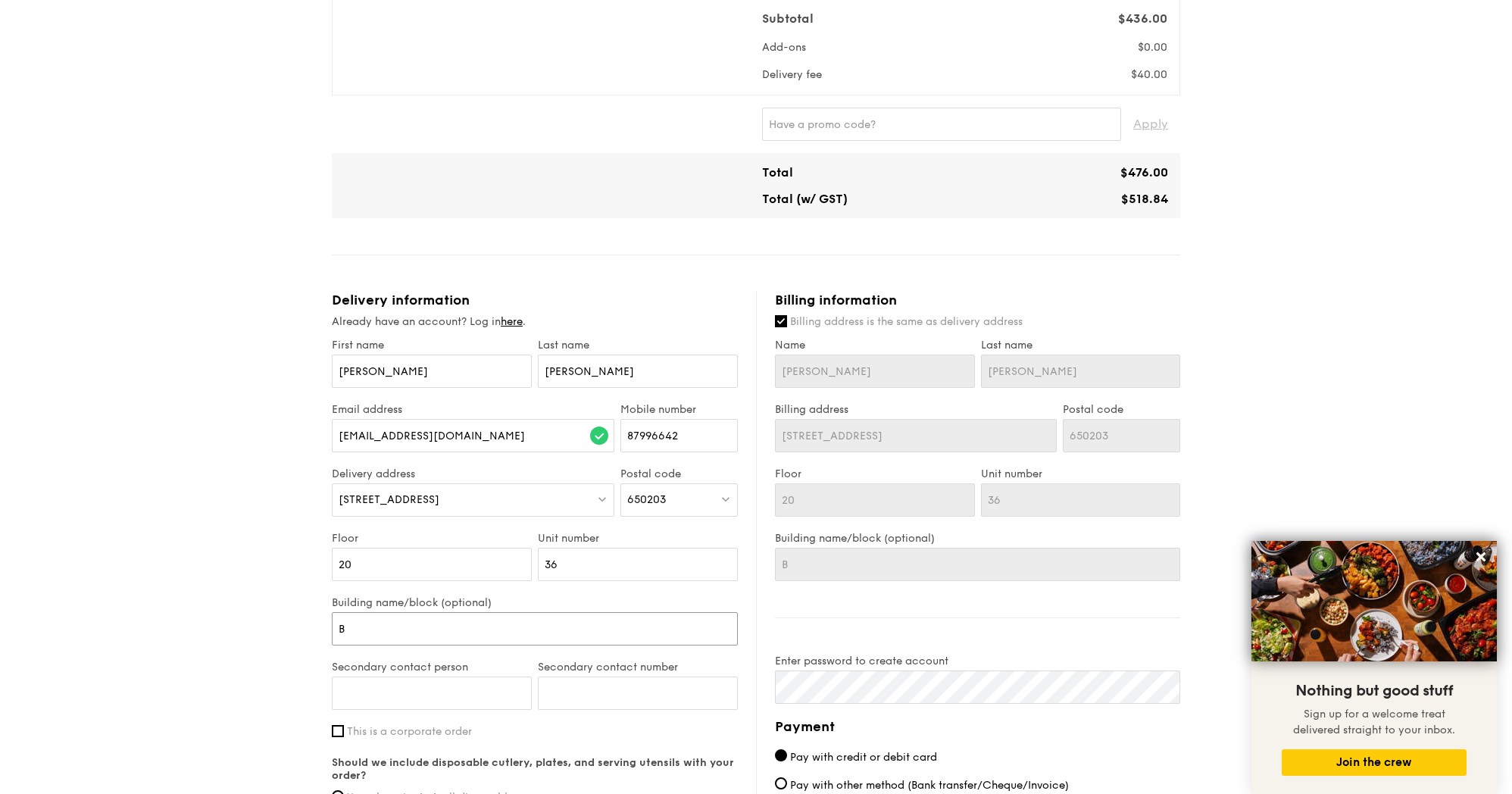
type input "Bl"
type input "Blo"
type input "Bloc"
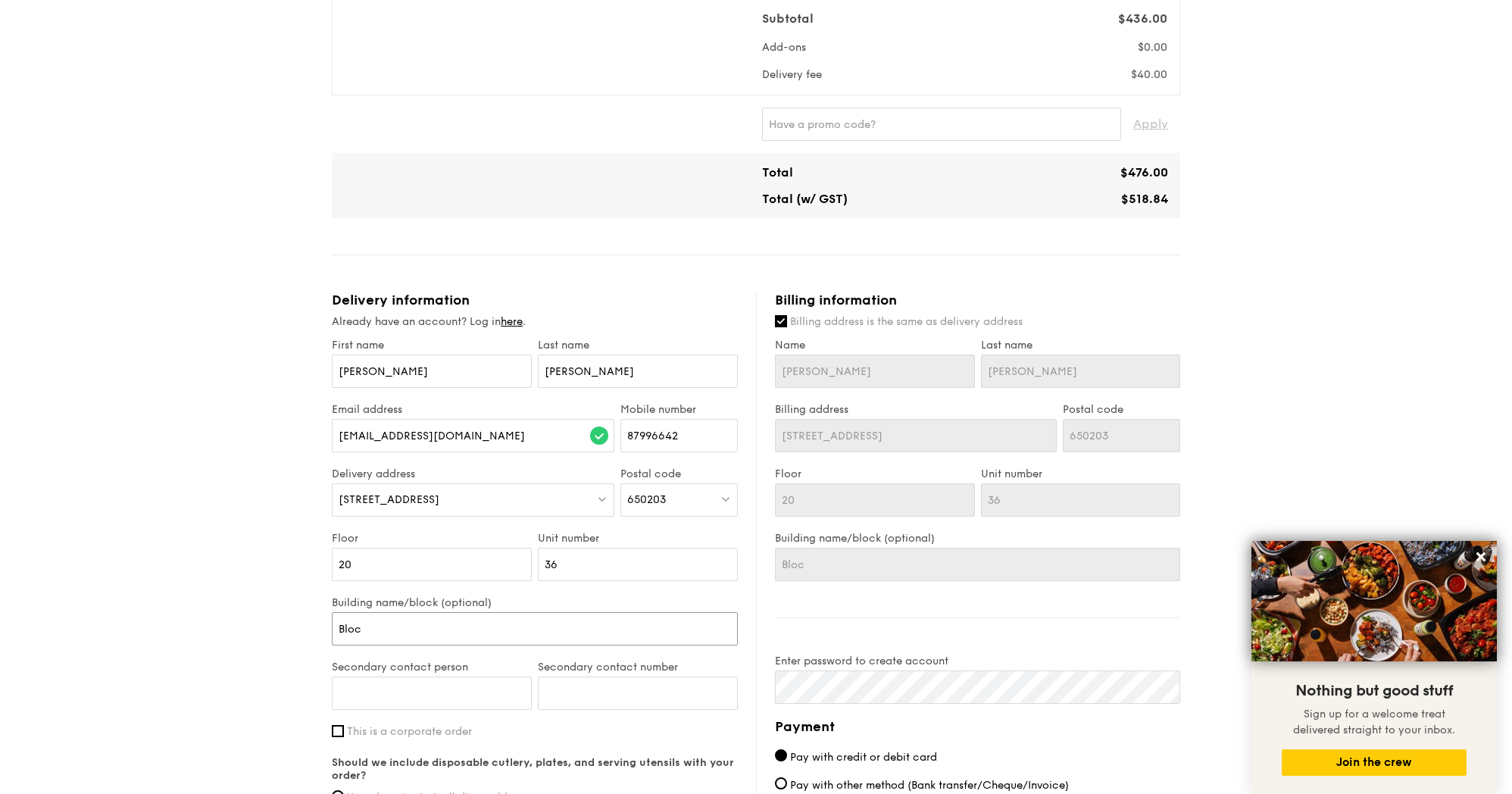
type input "Block"
type input "Block @"
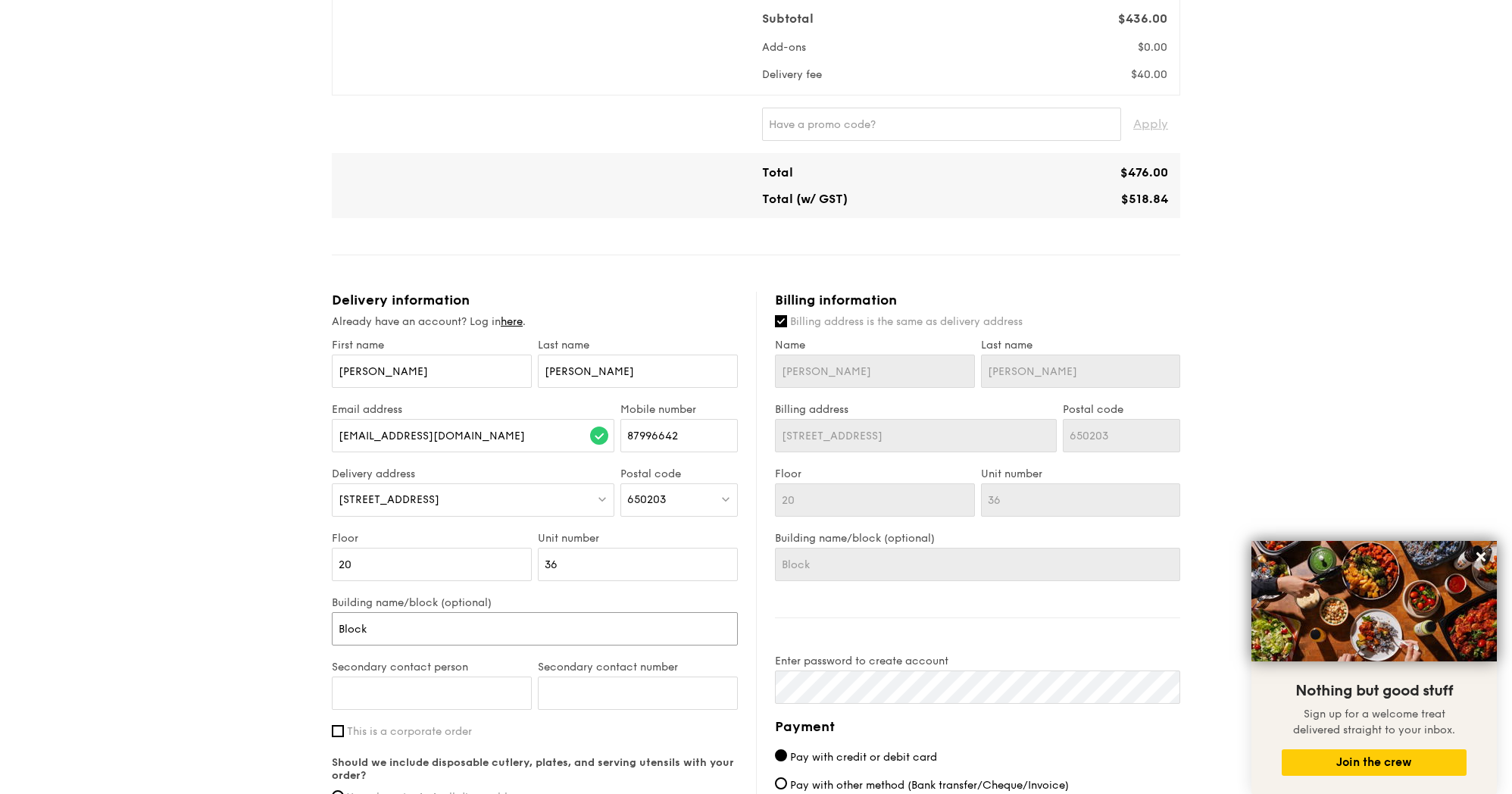
type input "Block @"
type input "Block @0"
type input "Block @03"
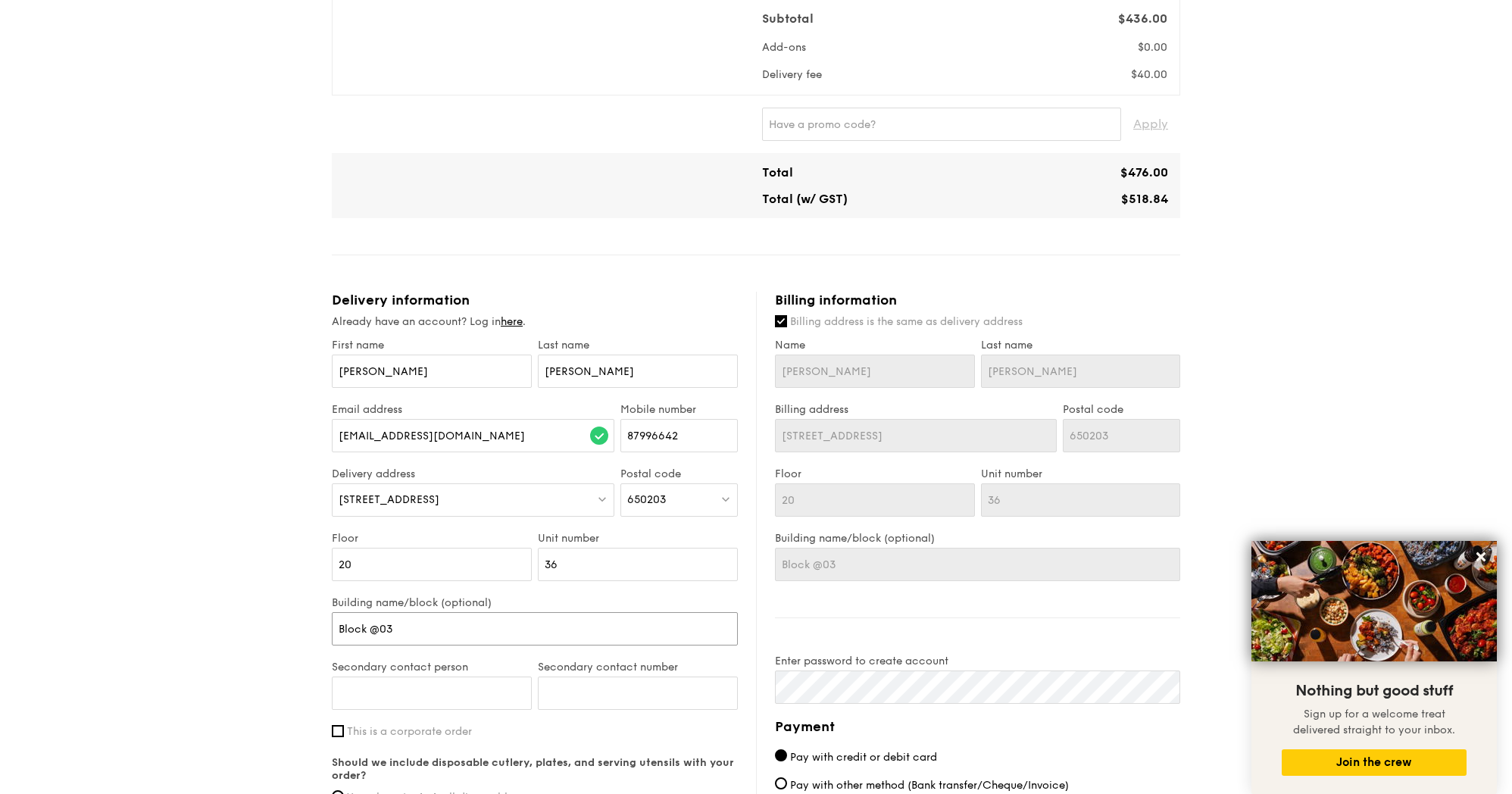
type input "Block @0"
type input "Block @"
type input "Block"
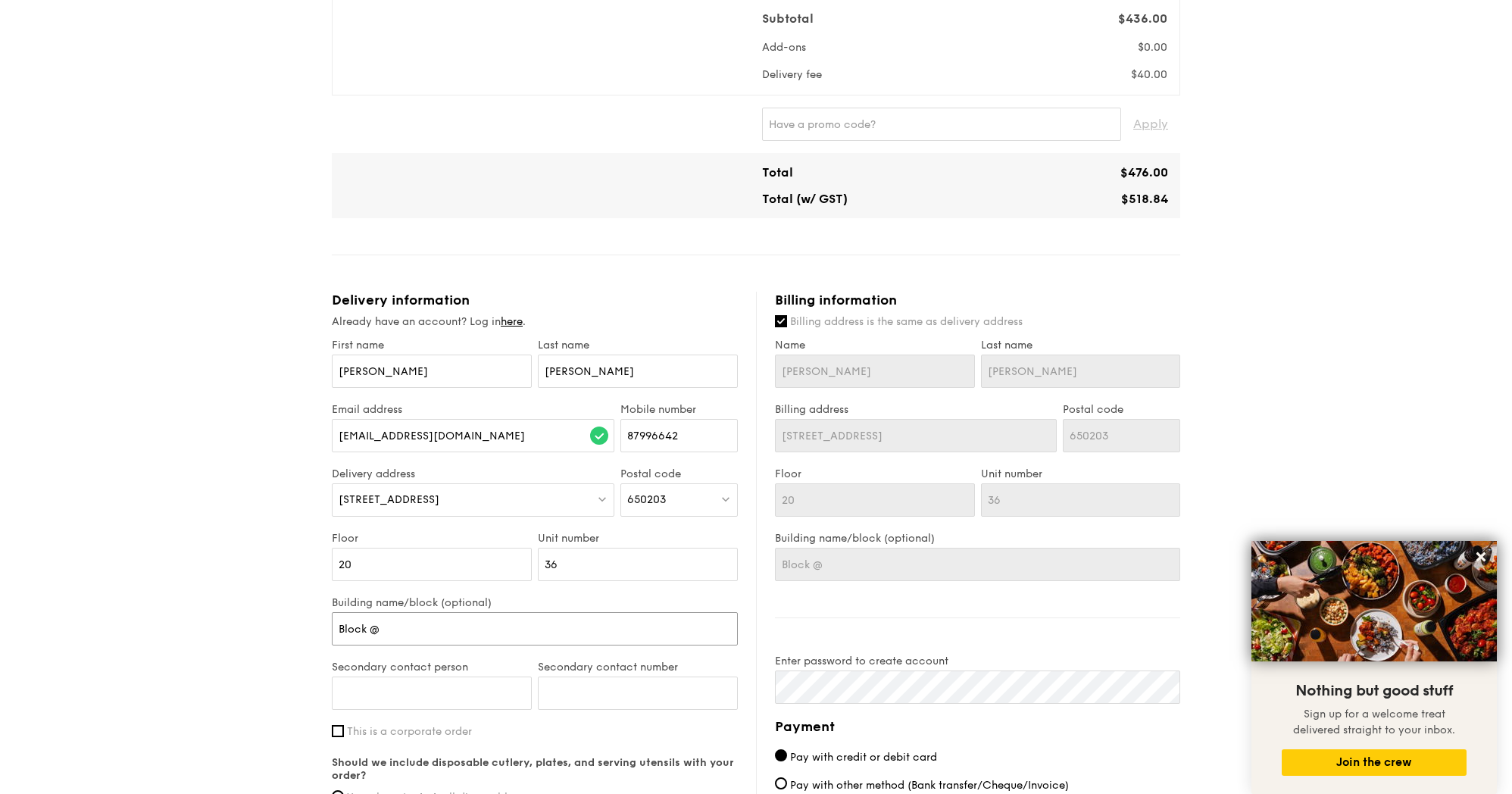
type input "Block"
type input "Block 2"
type input "Block 20"
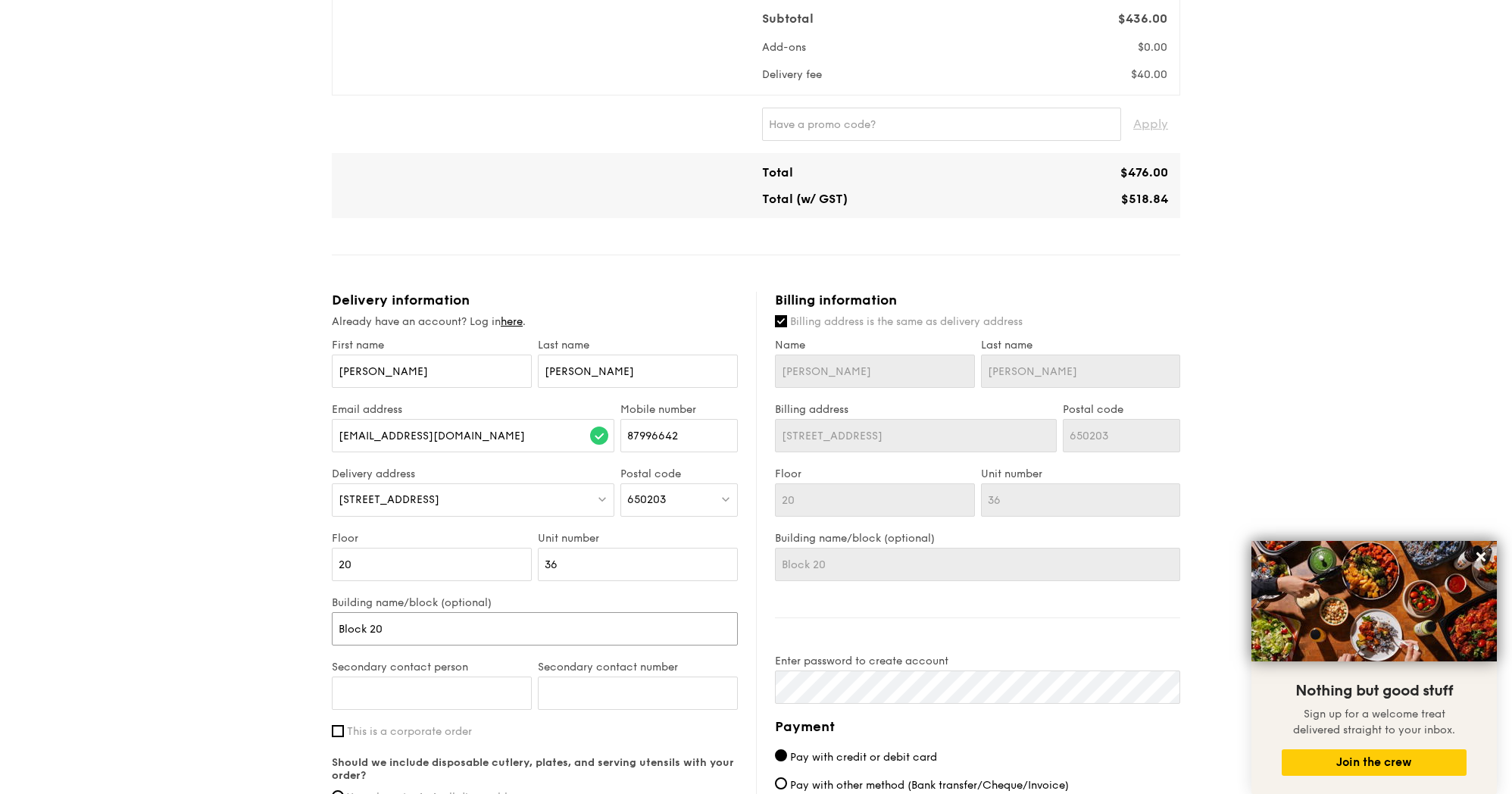
type input "Block 203"
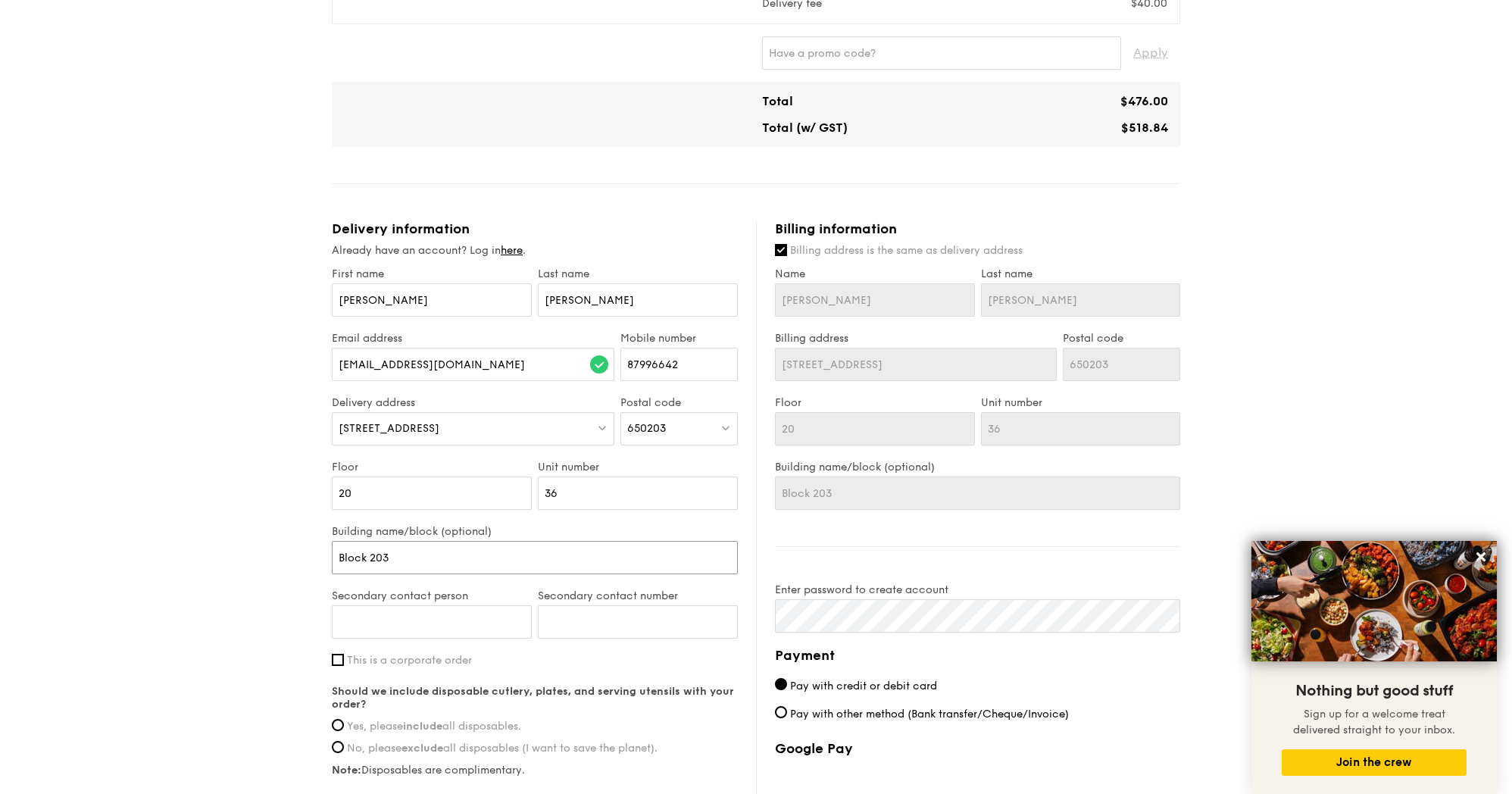
scroll to position [587, 0]
type input "Block 203"
click at [495, 619] on input "Secondary contact person" at bounding box center [431, 623] width 200 height 33
type input "[PERSON_NAME]"
click at [611, 624] on input "Secondary contact number" at bounding box center [637, 623] width 200 height 33
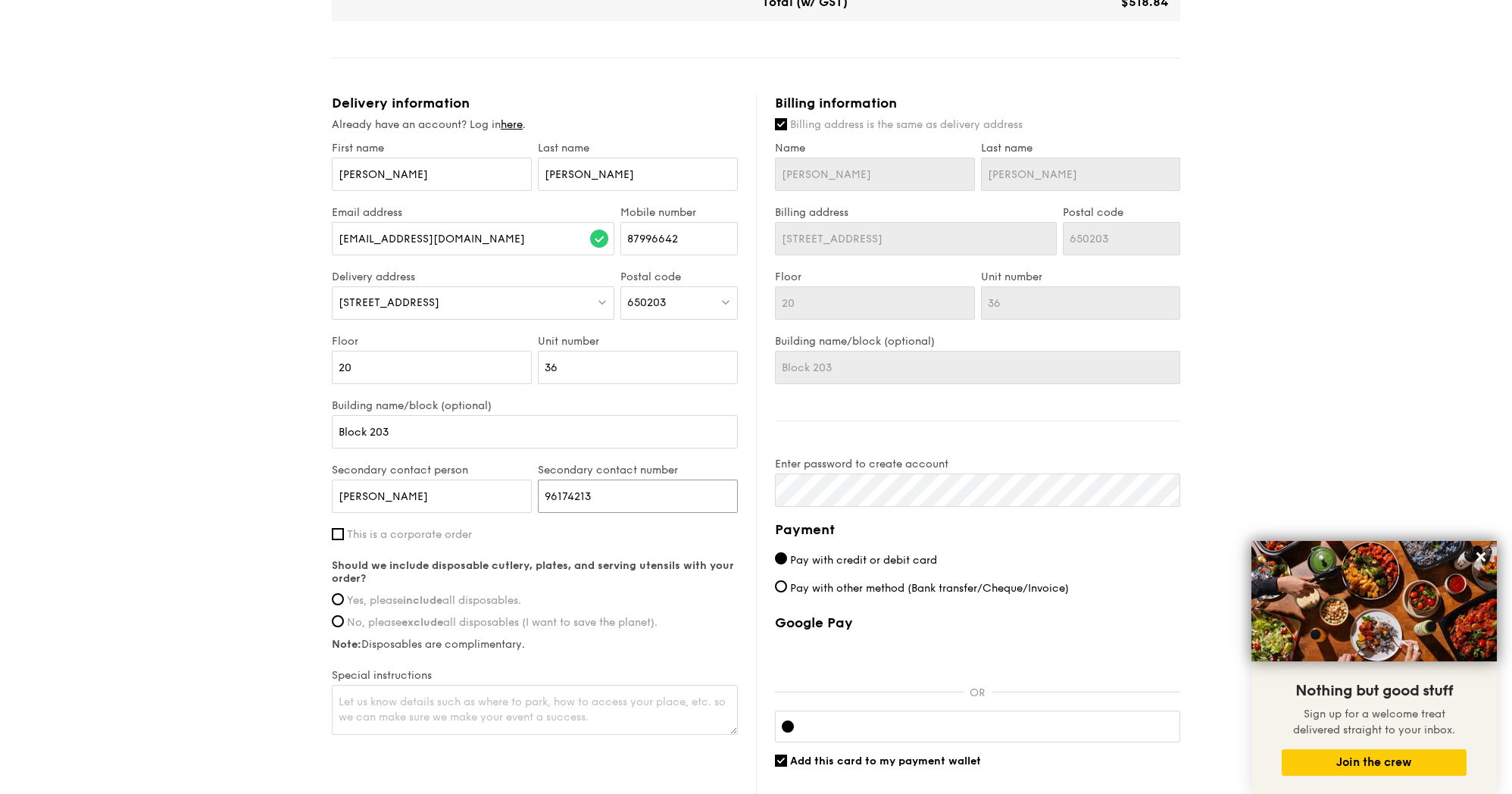
scroll to position [716, 0]
type input "96174213"
click at [337, 598] on input "Yes, please include all disposables." at bounding box center [337, 598] width 12 height 12
radio input "true"
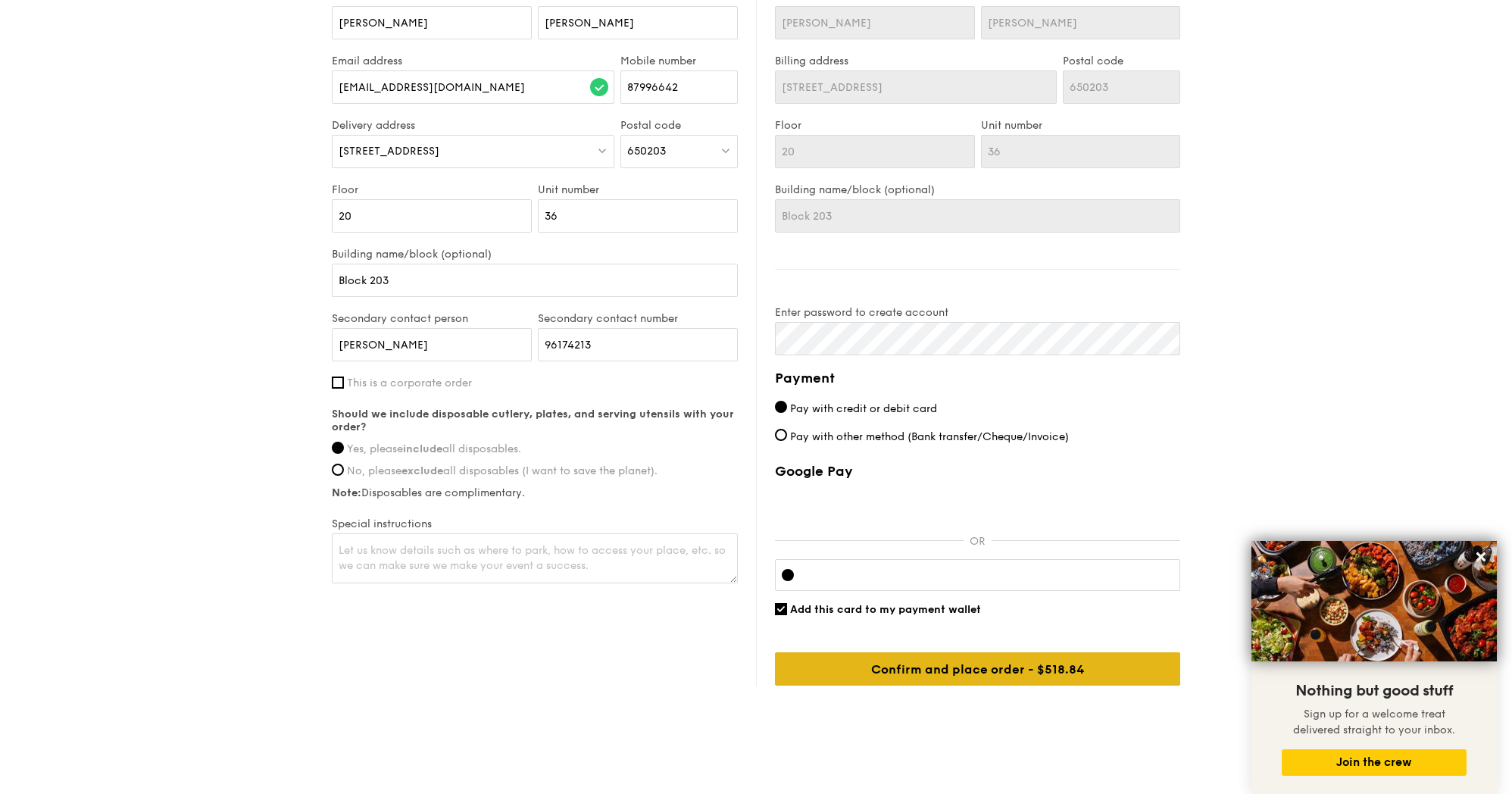
scroll to position [877, 0]
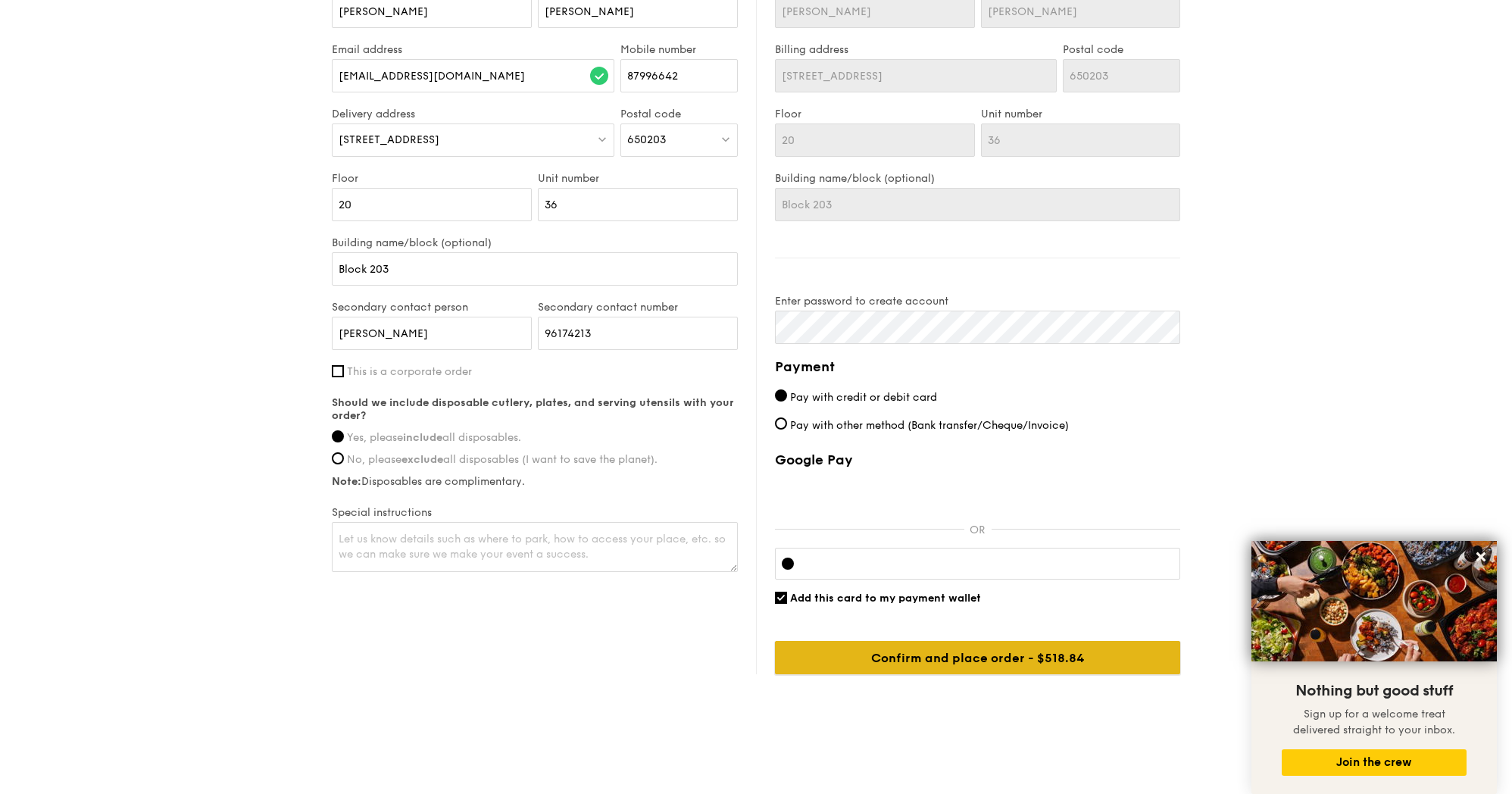
click at [967, 645] on input "Confirm and place order - $518.84" at bounding box center [977, 658] width 406 height 33
click at [1021, 642] on input "Confirm and place order - $518.84" at bounding box center [977, 658] width 406 height 33
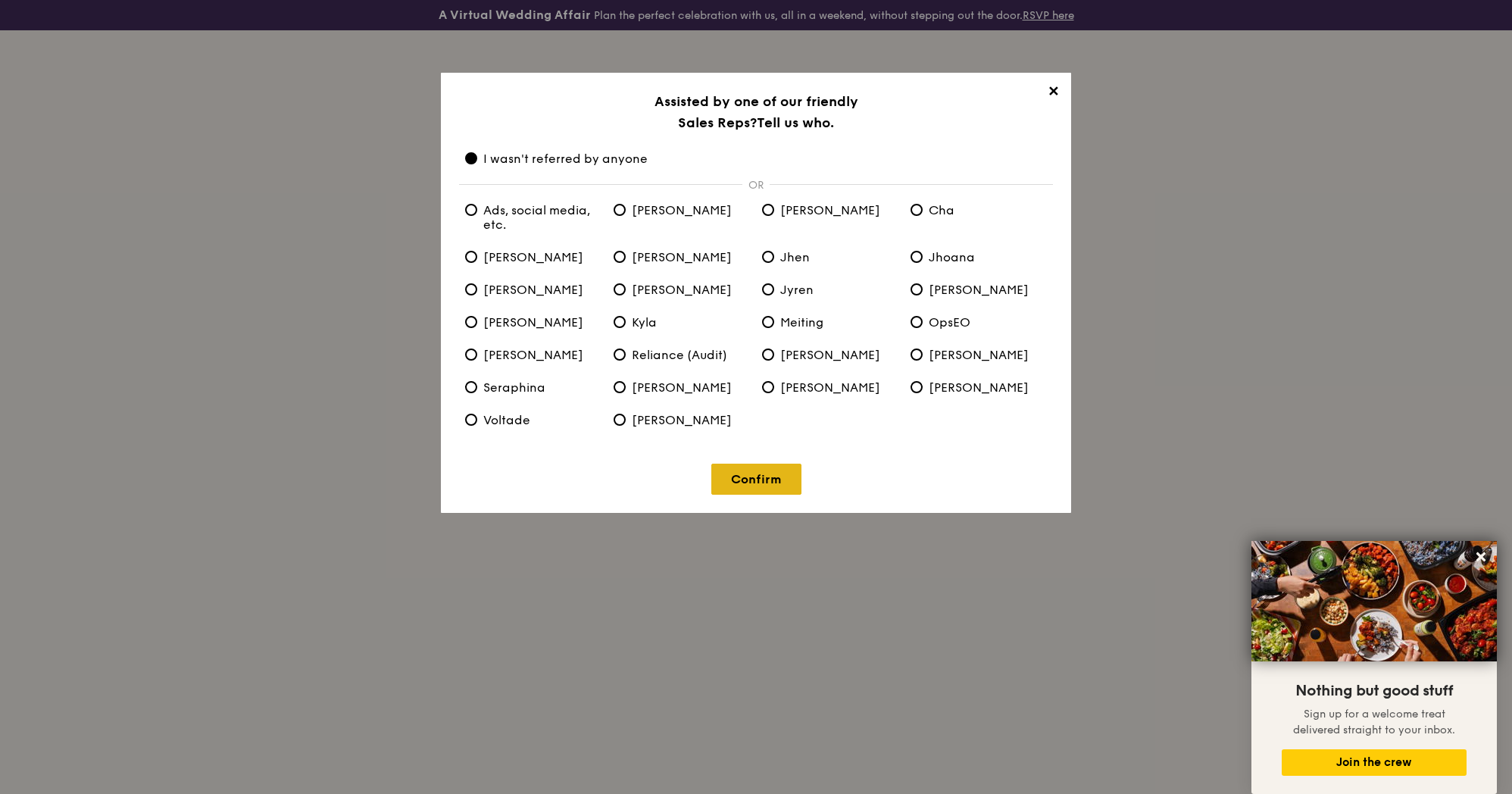
click at [762, 476] on link "Confirm" at bounding box center [756, 480] width 90 height 31
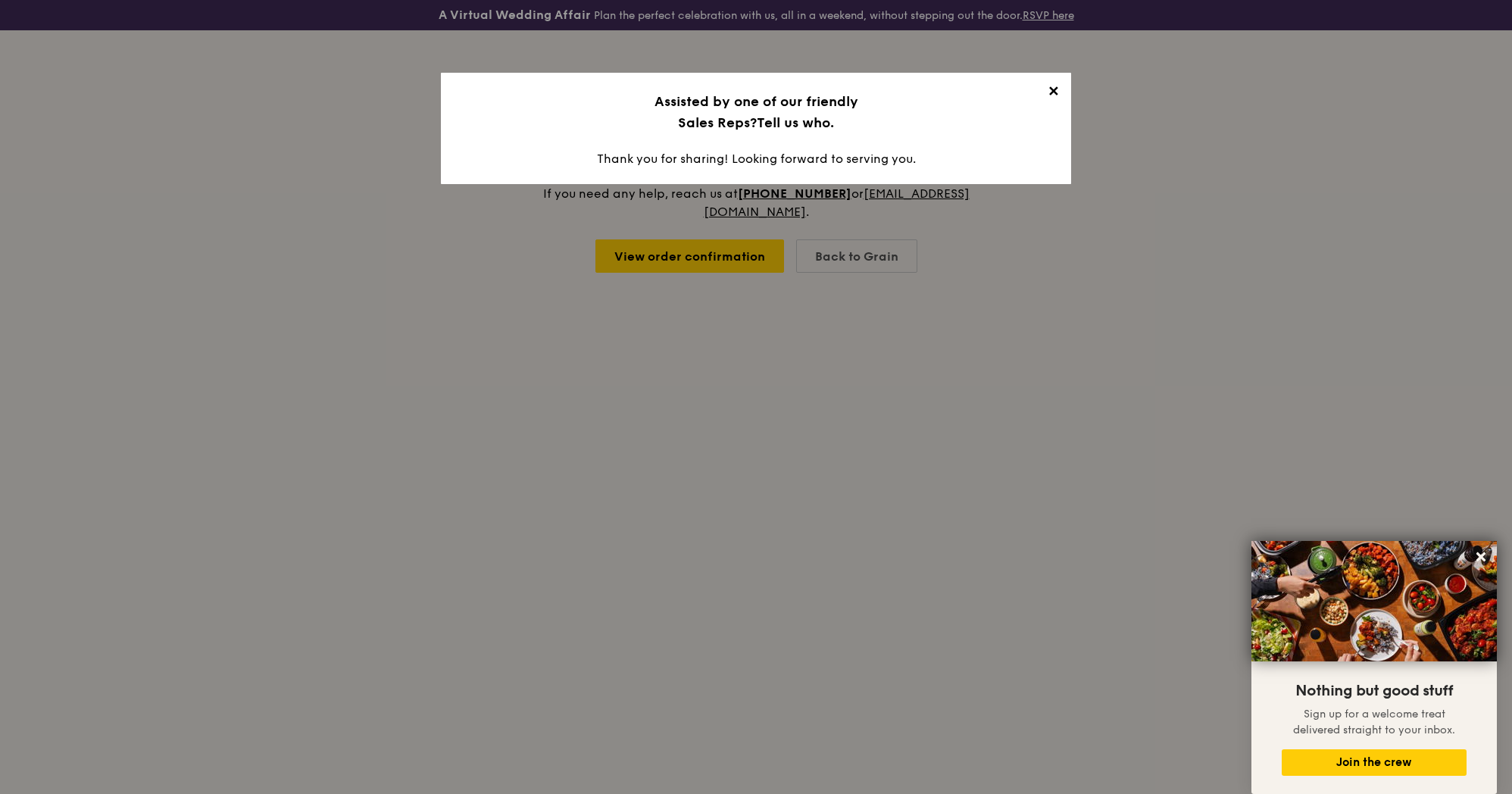
click at [1055, 91] on span "✕" at bounding box center [1052, 93] width 21 height 21
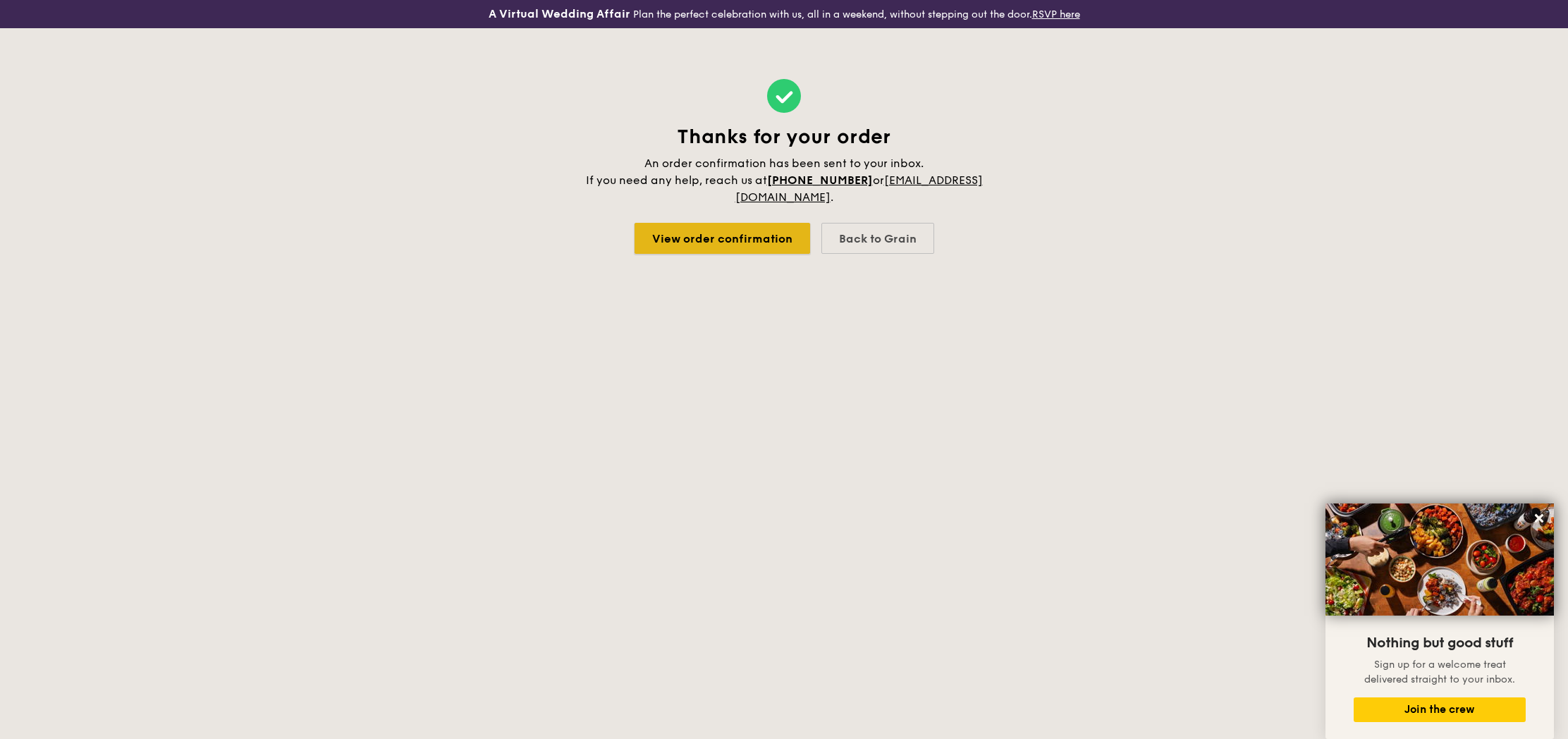
click at [740, 239] on link "View order confirmation" at bounding box center [722, 239] width 176 height 31
